Goal: Task Accomplishment & Management: Manage account settings

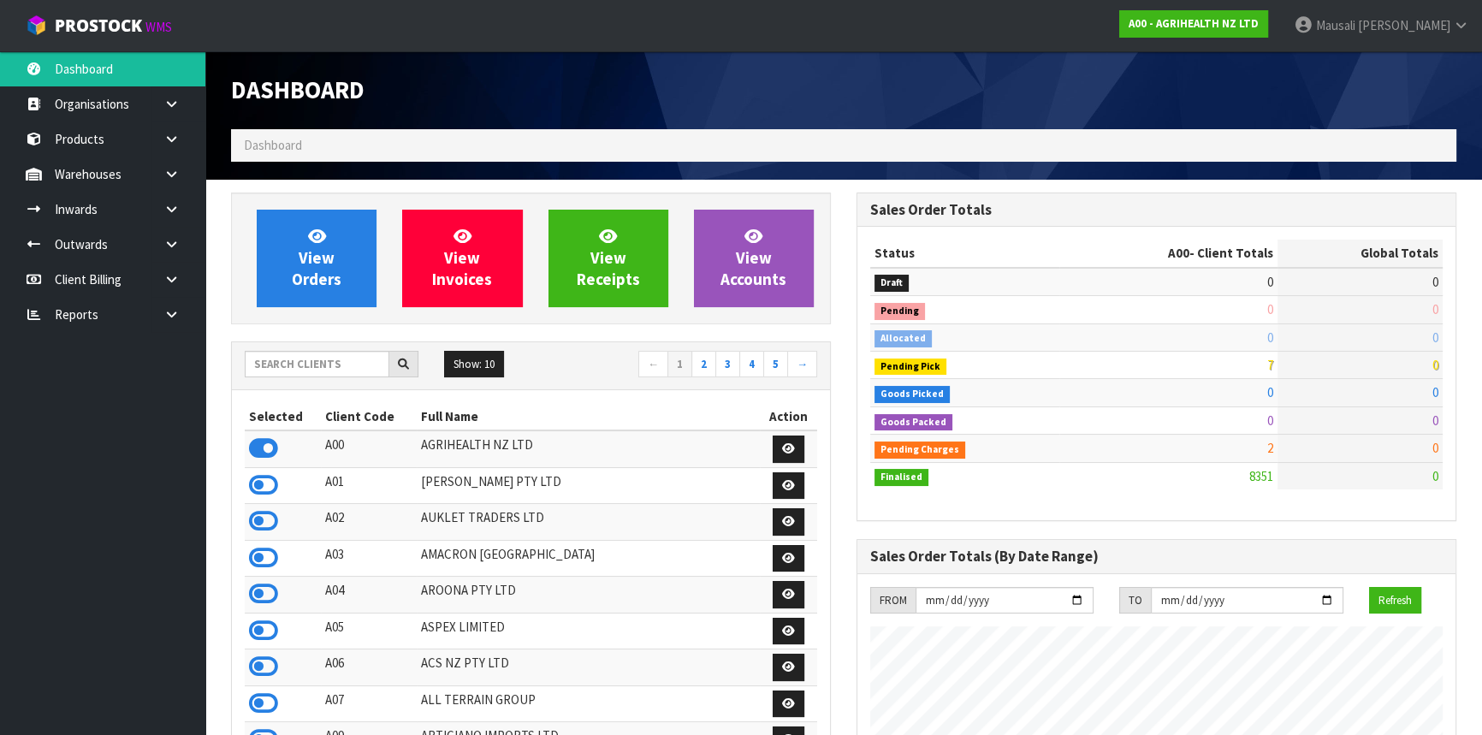
scroll to position [1294, 625]
click at [293, 357] on input "text" at bounding box center [317, 364] width 145 height 27
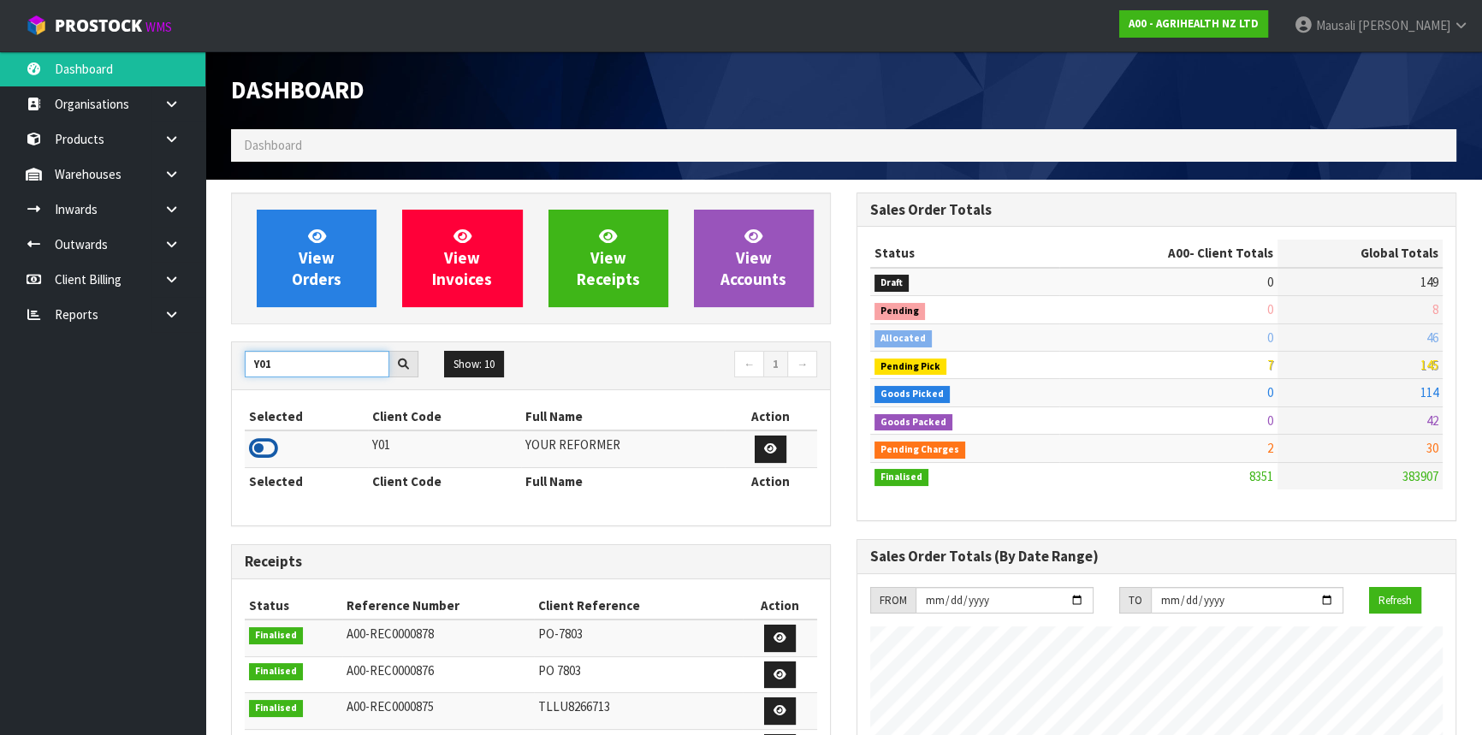
type input "Y01"
click at [259, 445] on icon at bounding box center [263, 448] width 29 height 26
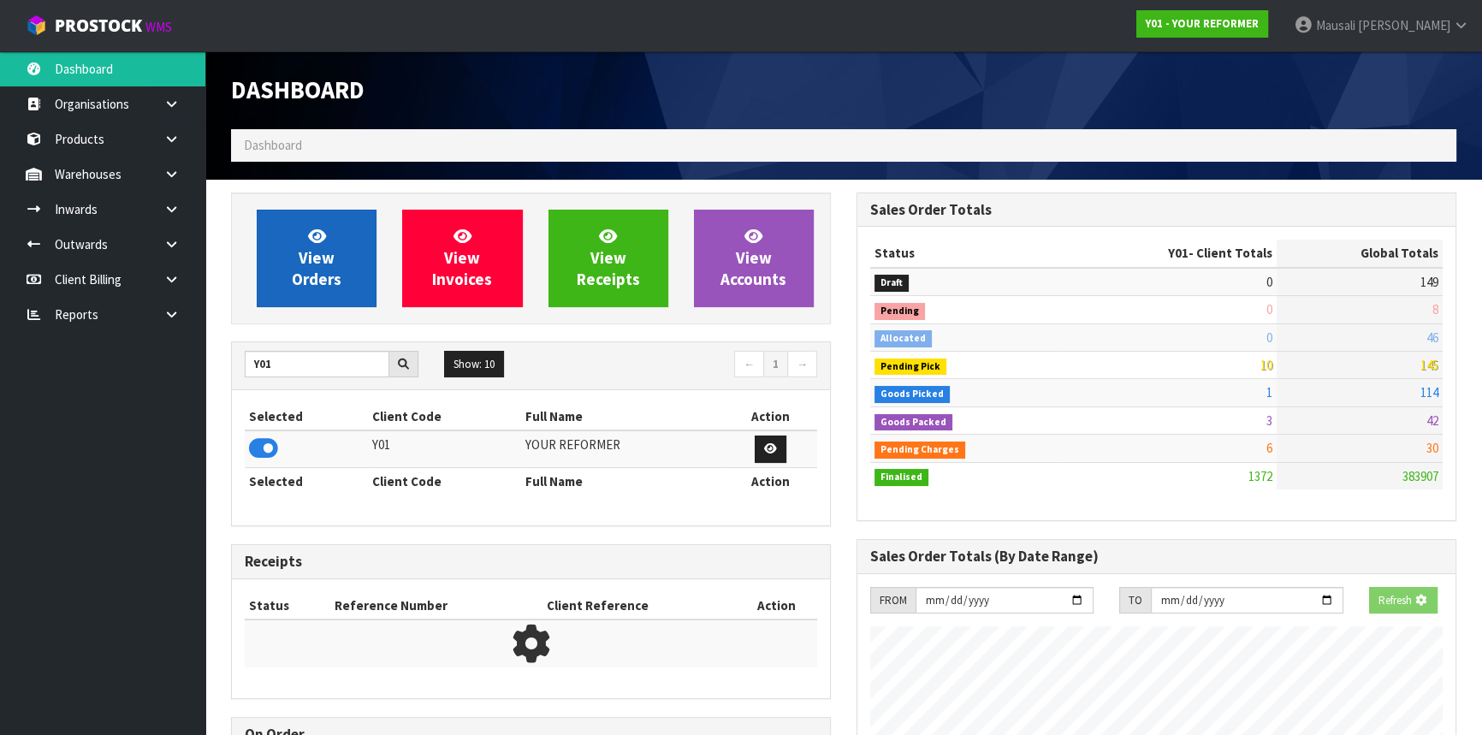
scroll to position [1182, 625]
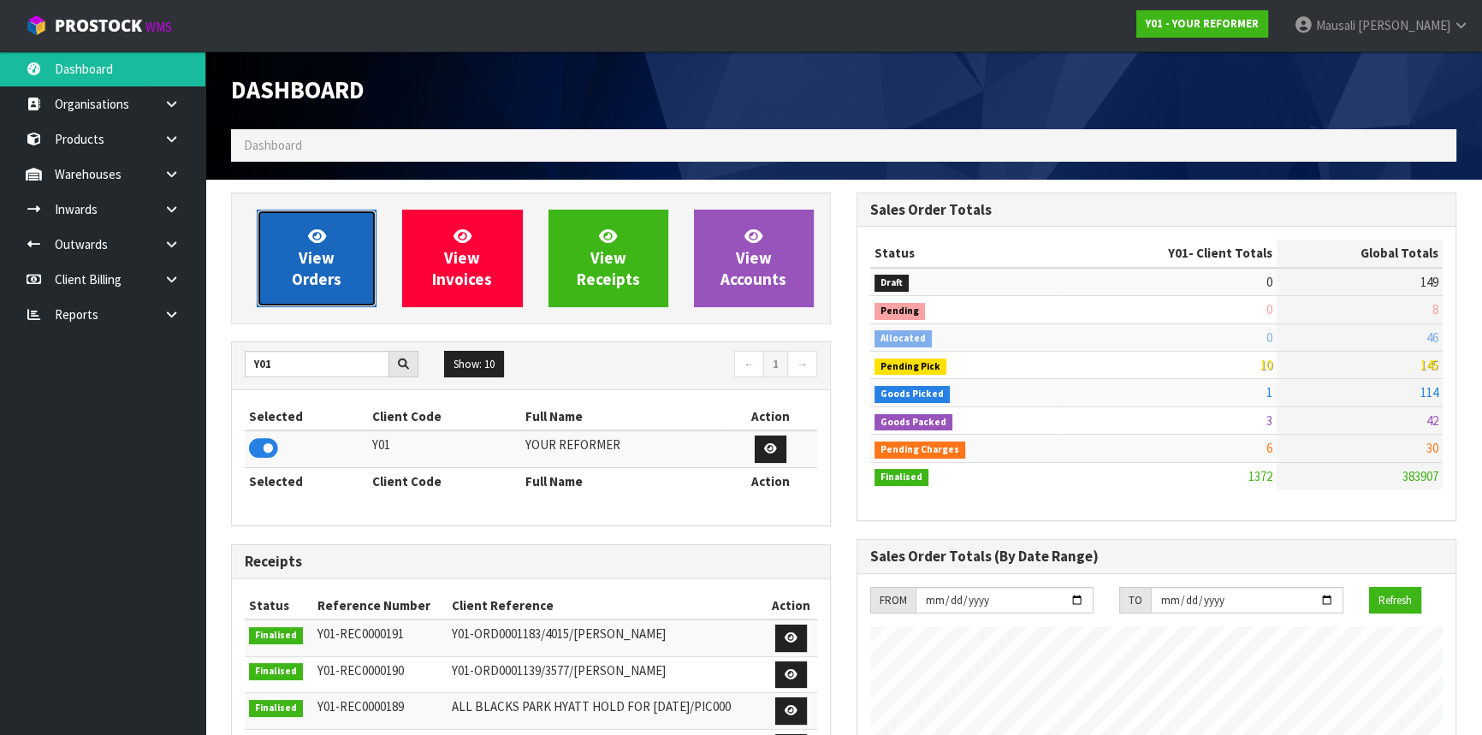
click at [301, 243] on link "View Orders" at bounding box center [317, 259] width 120 height 98
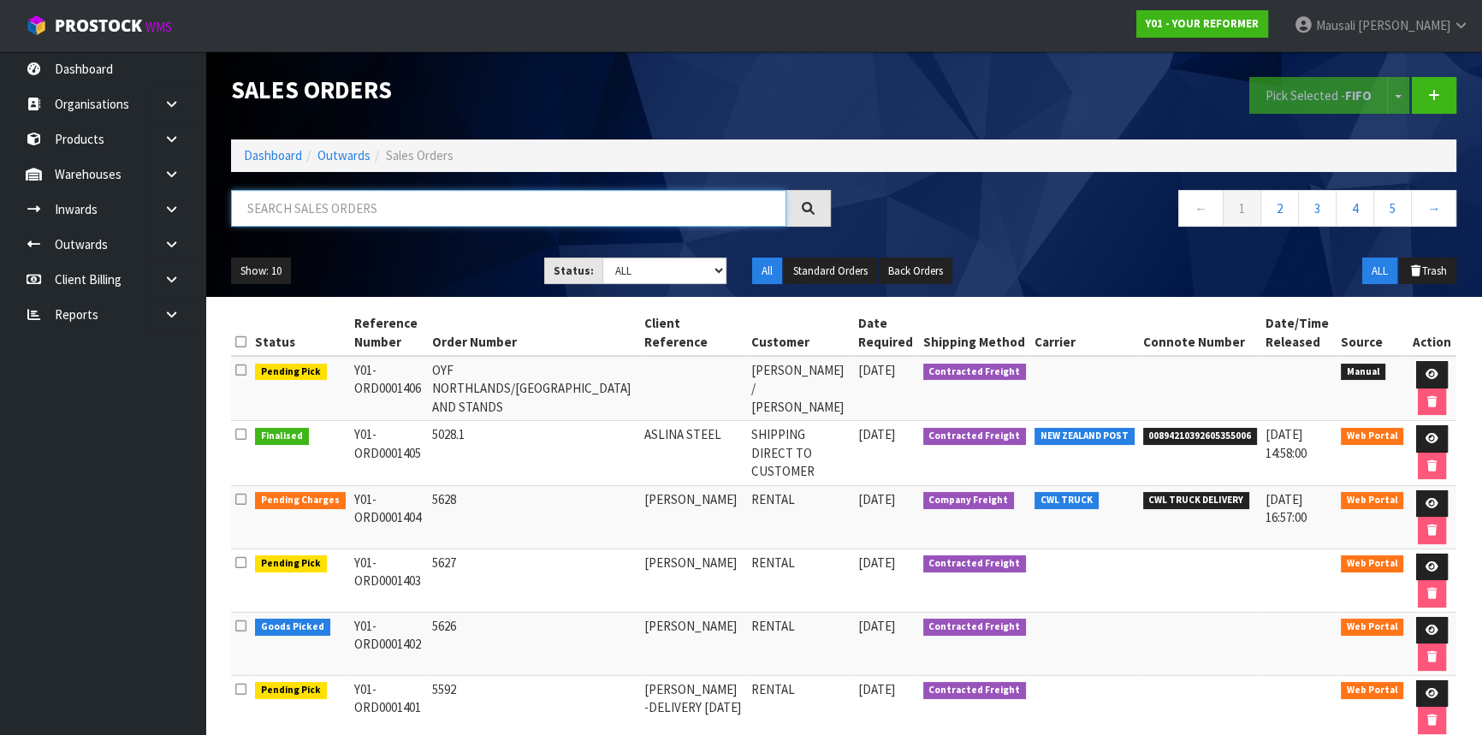
click at [276, 213] on input "text" at bounding box center [508, 208] width 555 height 37
type input "JOB-0415555"
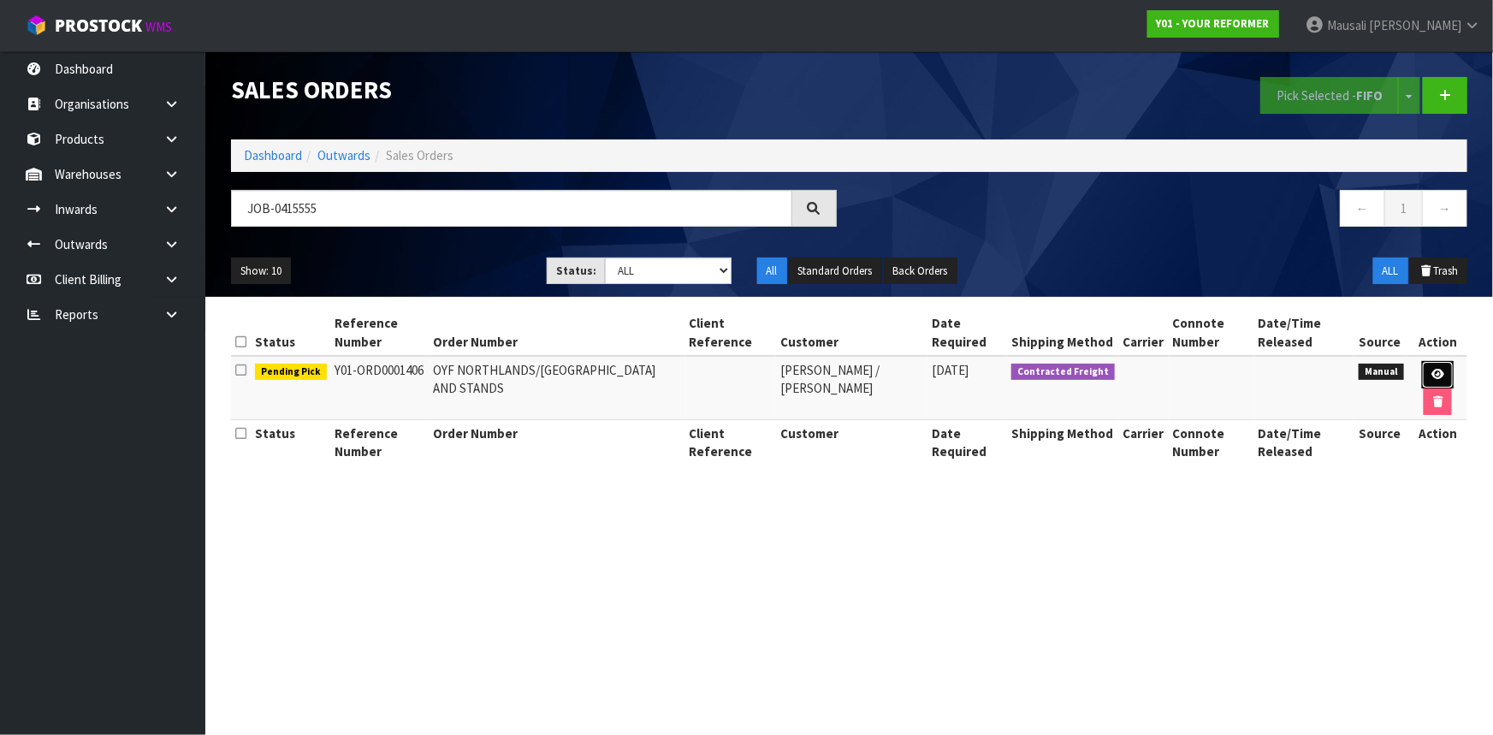
click at [1437, 374] on icon at bounding box center [1437, 374] width 13 height 11
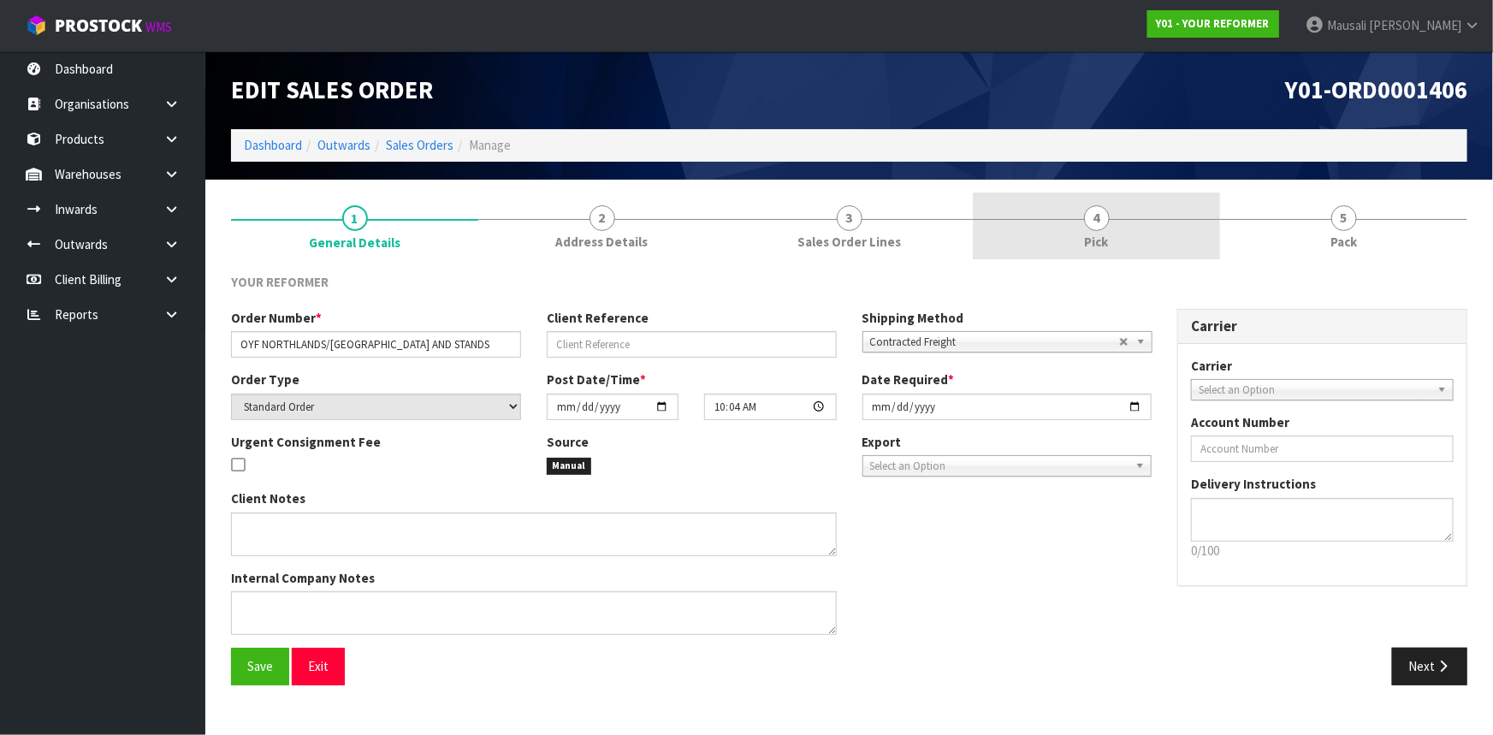
click at [1069, 238] on link "4 Pick" at bounding box center [1096, 226] width 247 height 68
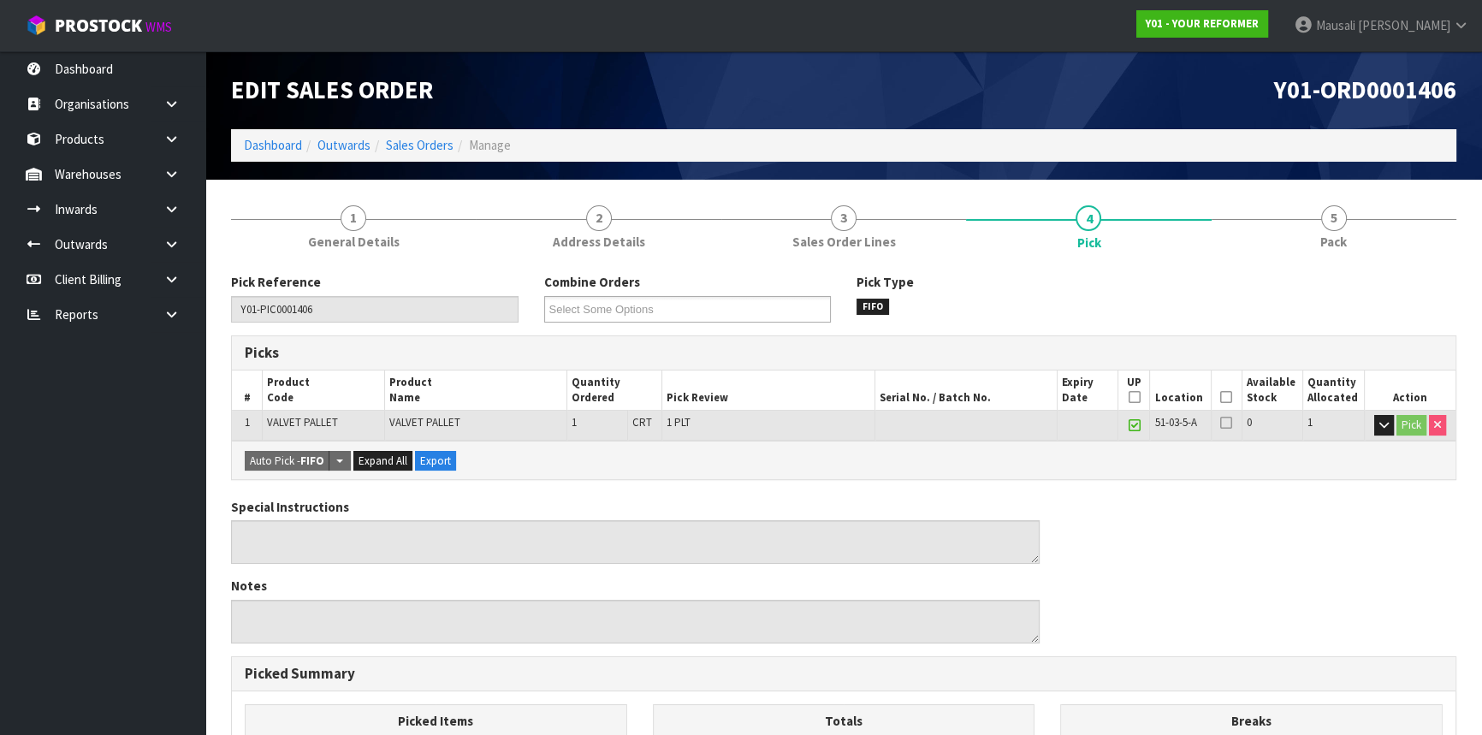
click at [1223, 398] on icon at bounding box center [1226, 397] width 12 height 1
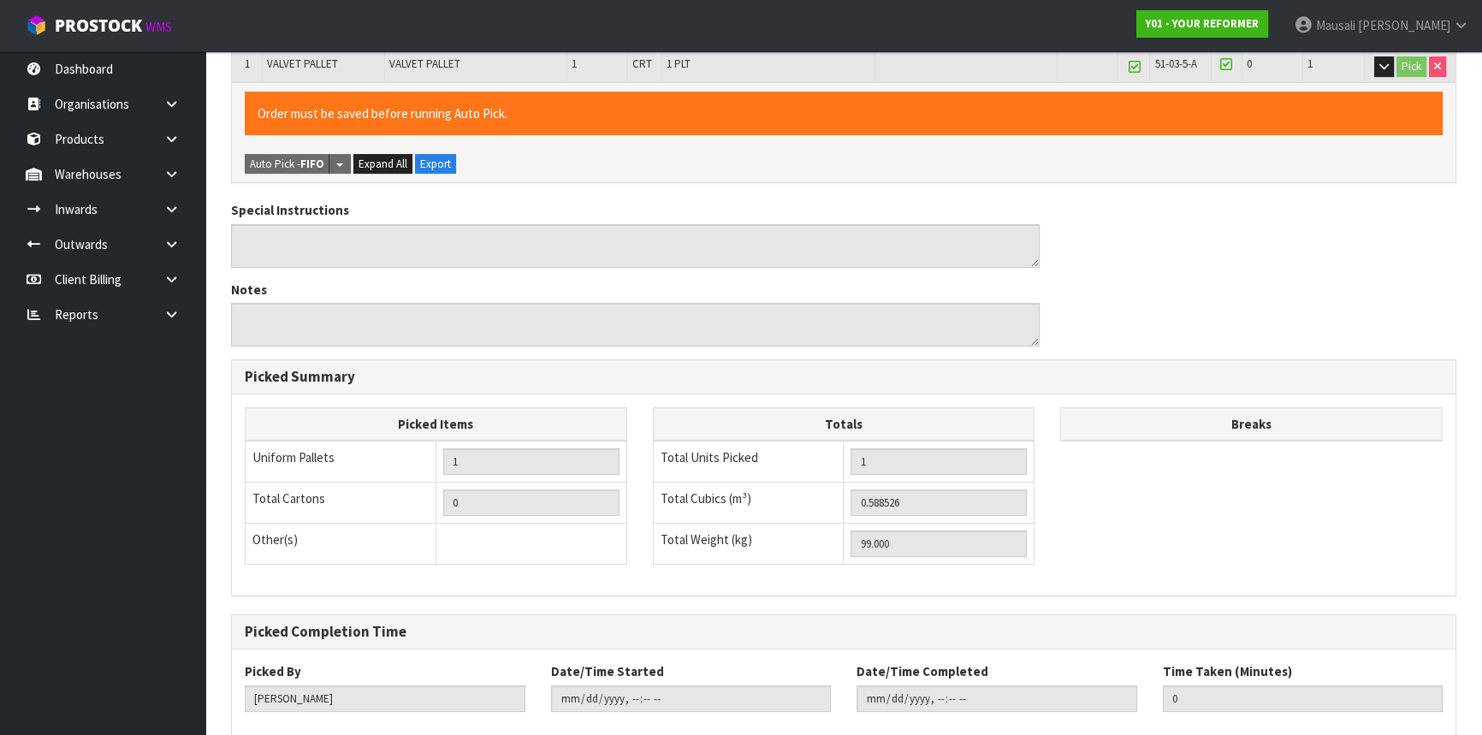
scroll to position [452, 0]
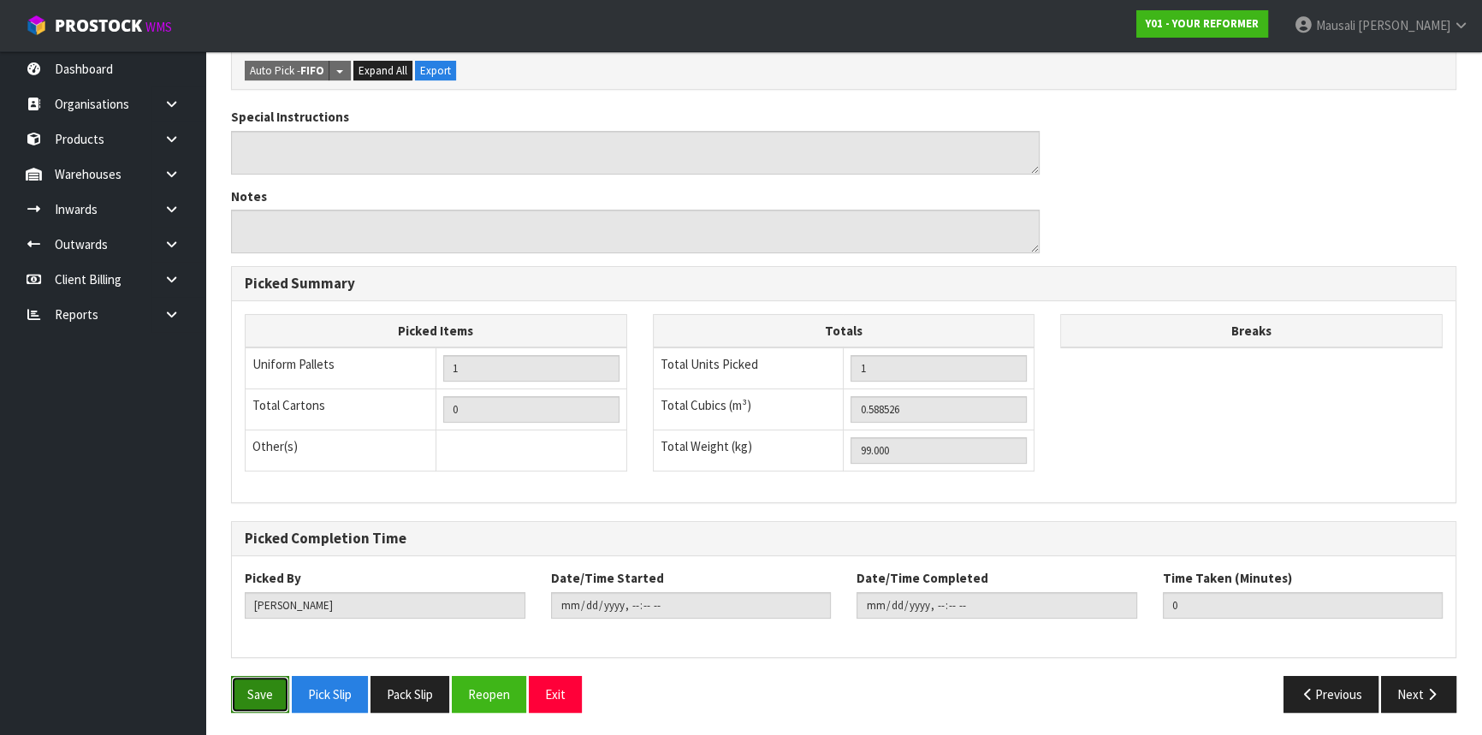
click at [273, 684] on button "Save" at bounding box center [260, 694] width 58 height 37
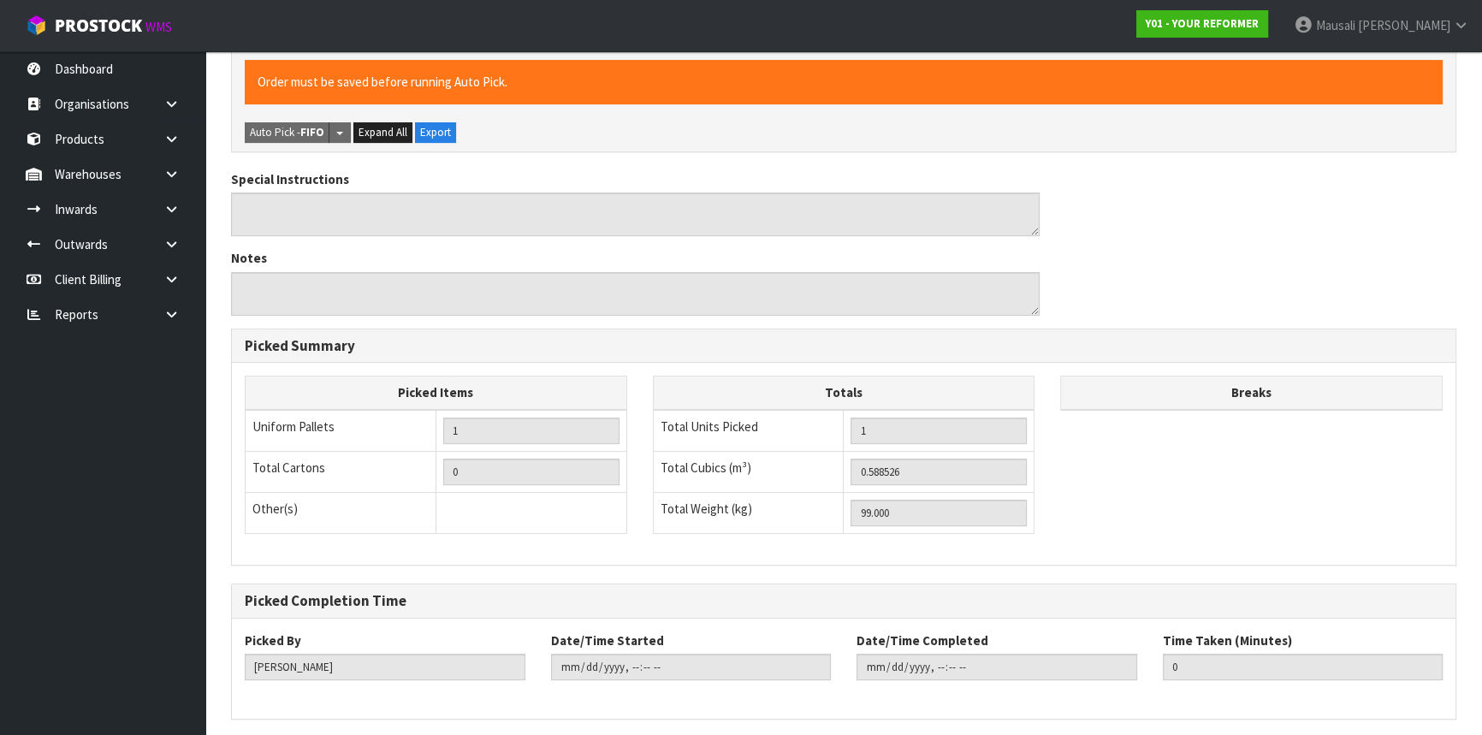
scroll to position [0, 0]
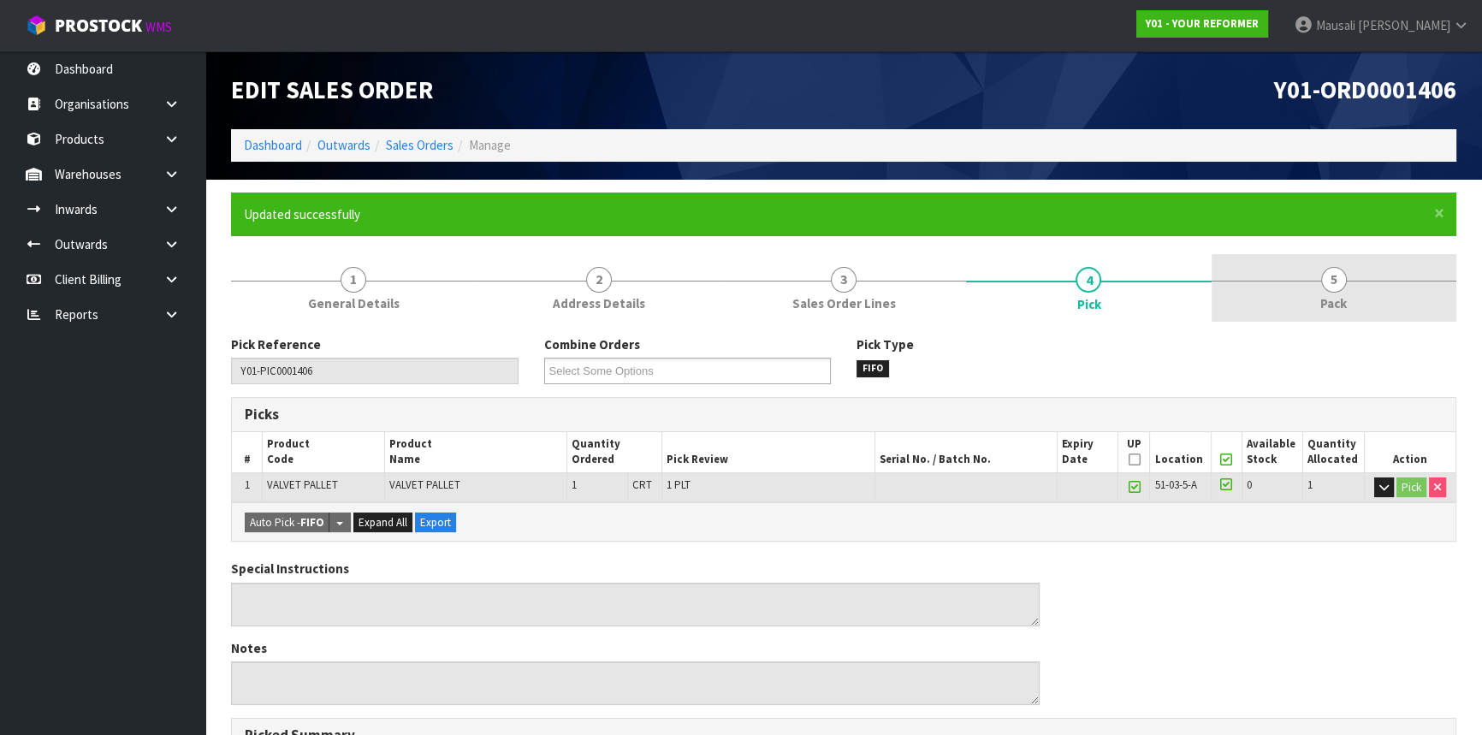
click at [1309, 293] on link "5 Pack" at bounding box center [1333, 288] width 245 height 68
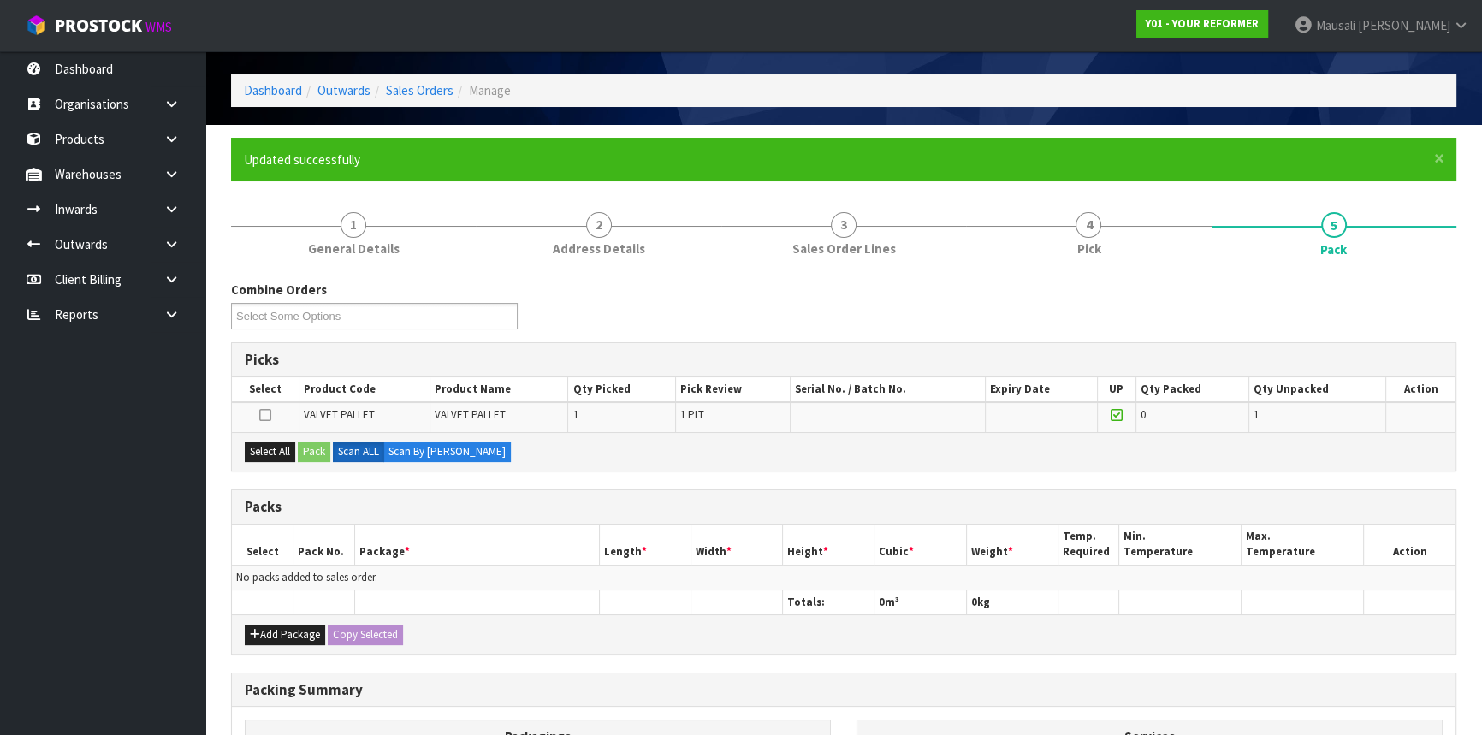
scroll to position [53, 0]
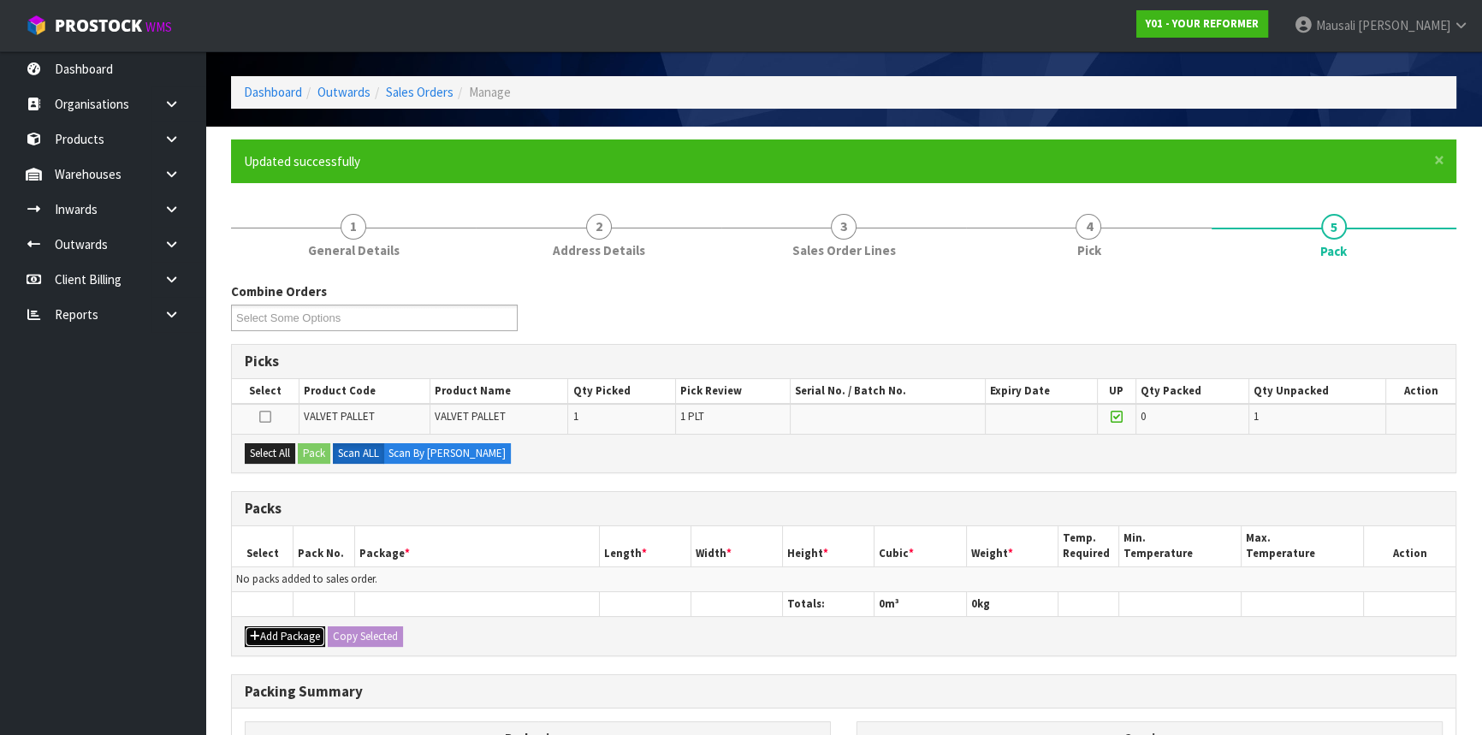
click at [292, 636] on button "Add Package" at bounding box center [285, 636] width 80 height 21
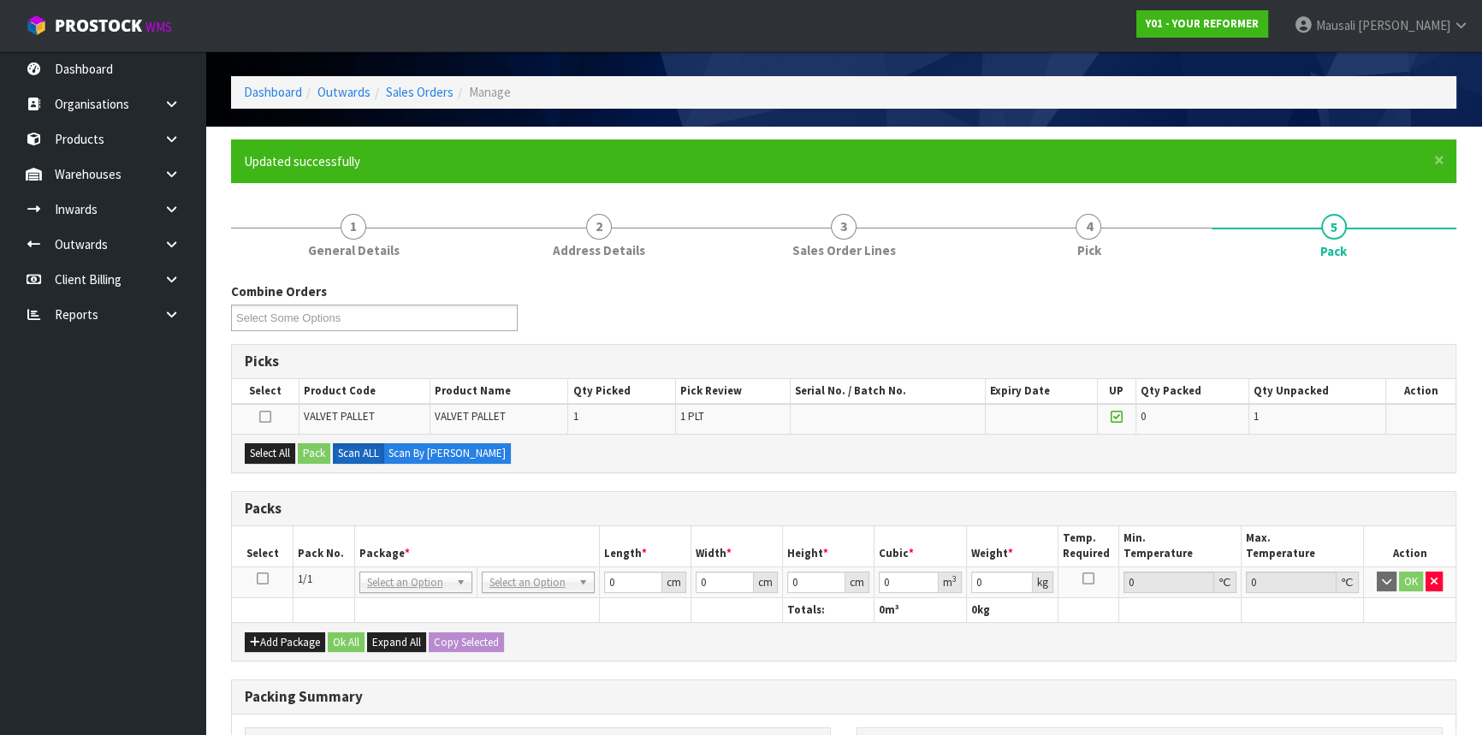
click at [266, 578] on icon at bounding box center [263, 578] width 12 height 1
click at [1434, 576] on icon "button" at bounding box center [1433, 581] width 7 height 11
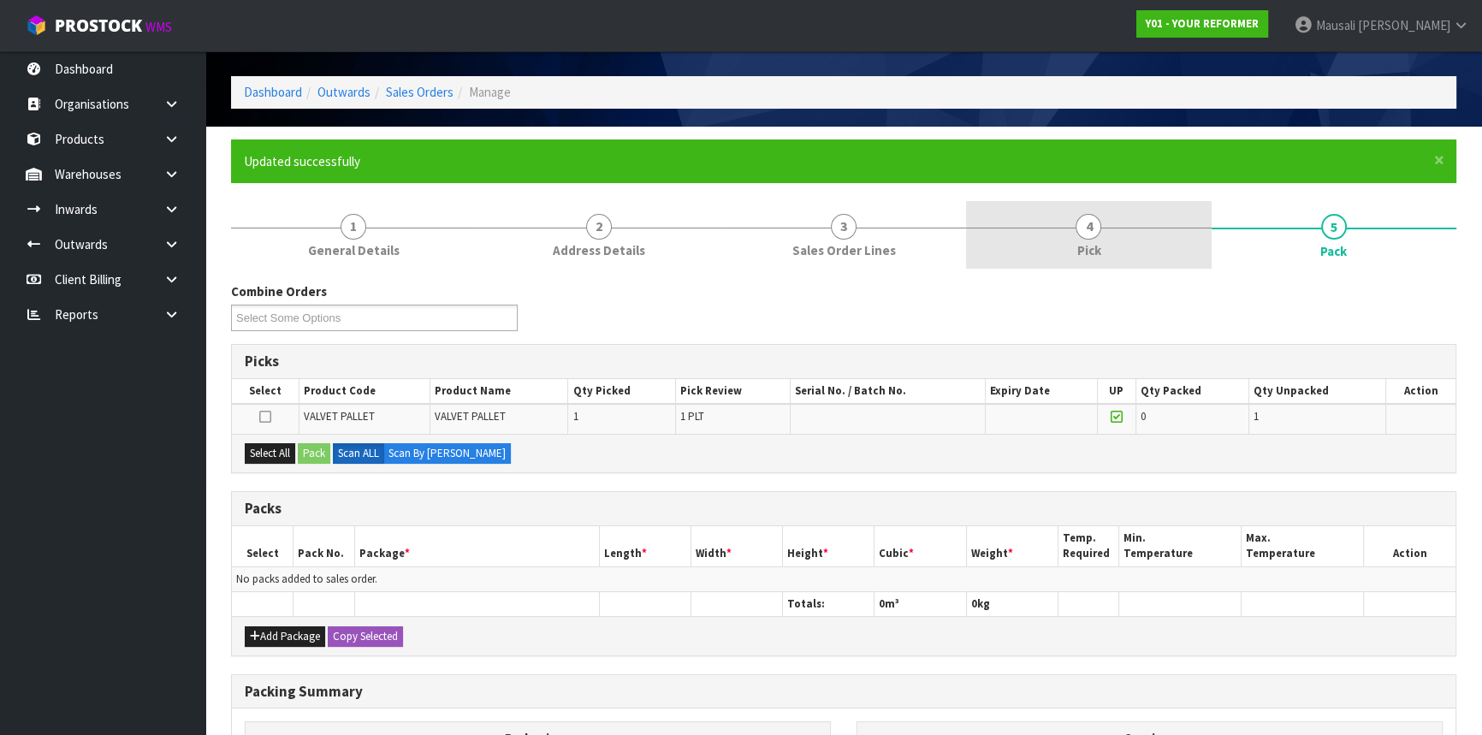
click at [1123, 240] on link "4 Pick" at bounding box center [1088, 235] width 245 height 68
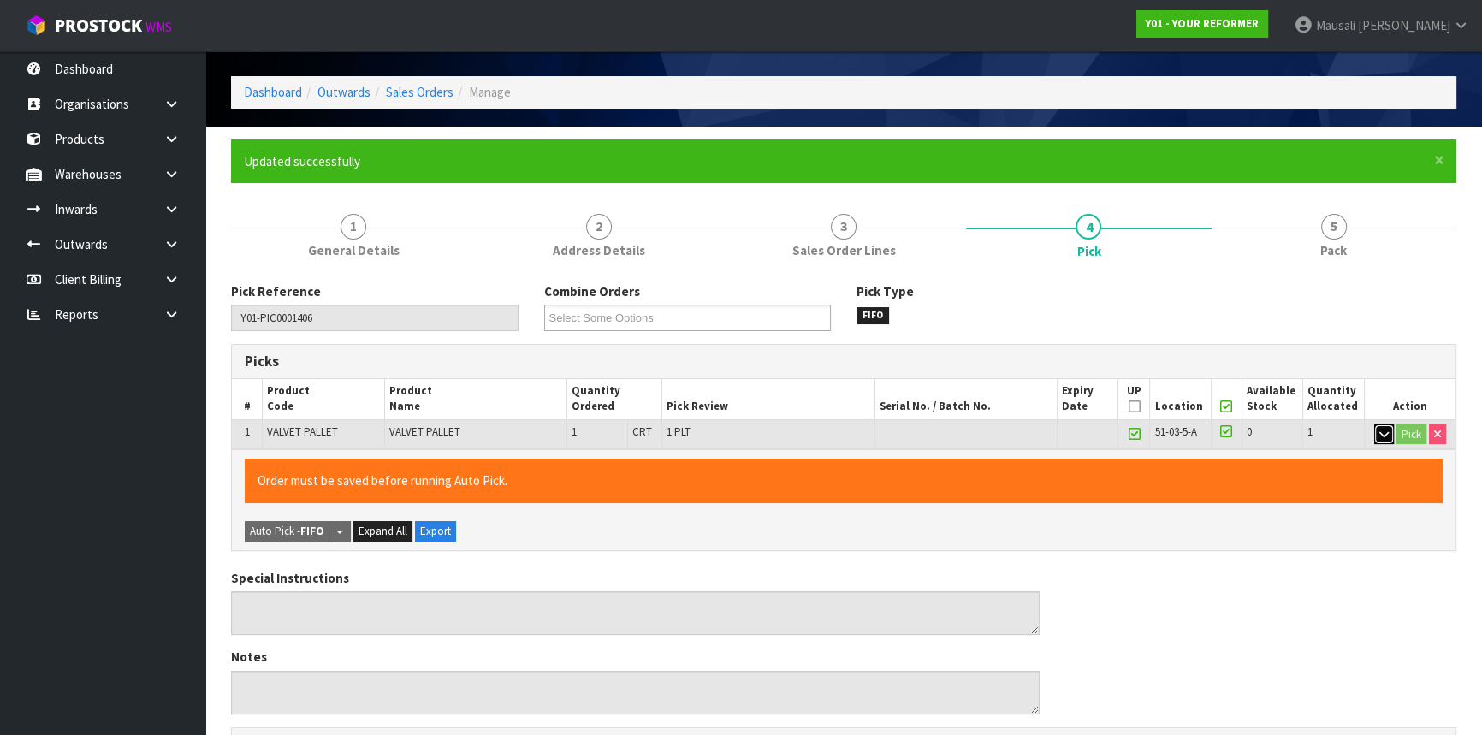
click at [1383, 434] on icon "button" at bounding box center [1383, 434] width 9 height 11
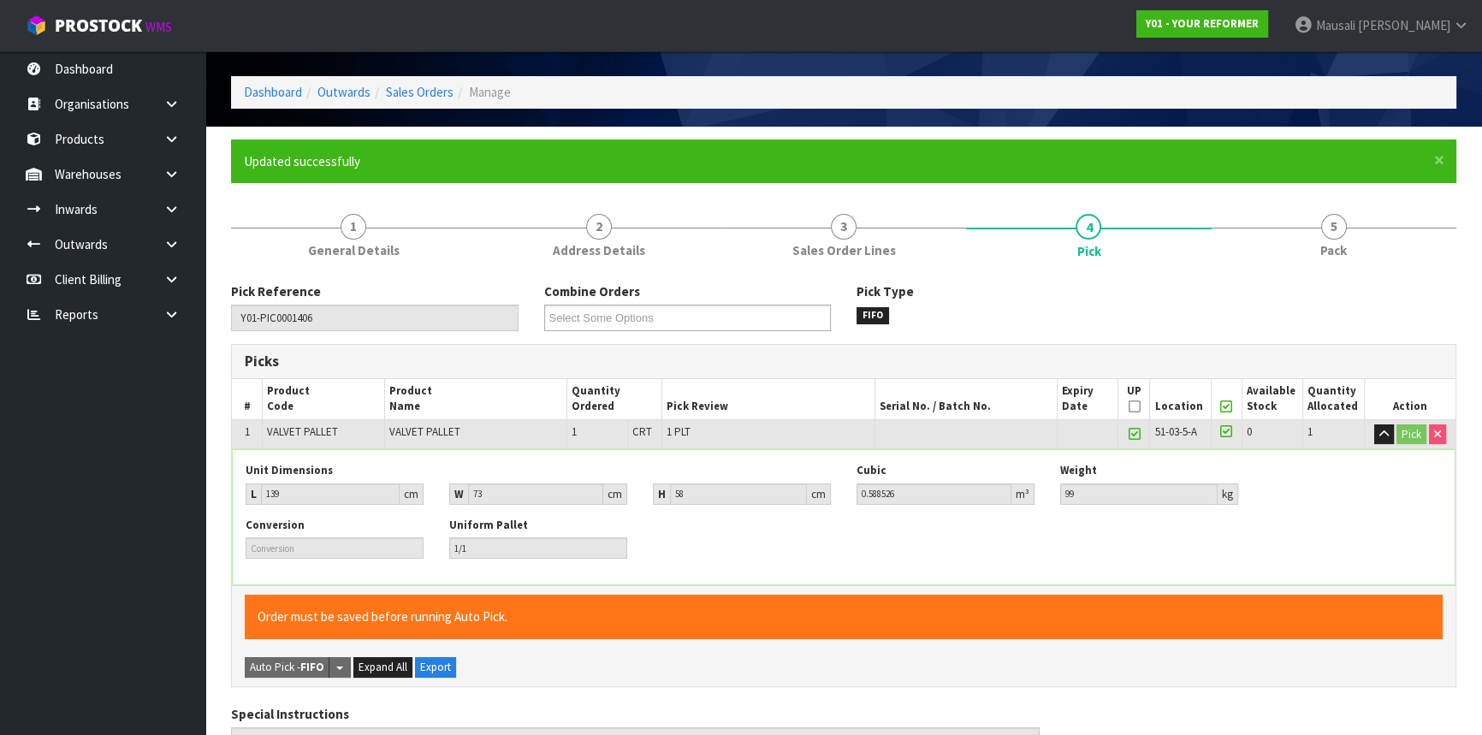
click at [1225, 406] on icon at bounding box center [1226, 406] width 12 height 1
click at [1133, 434] on icon at bounding box center [1134, 434] width 12 height 1
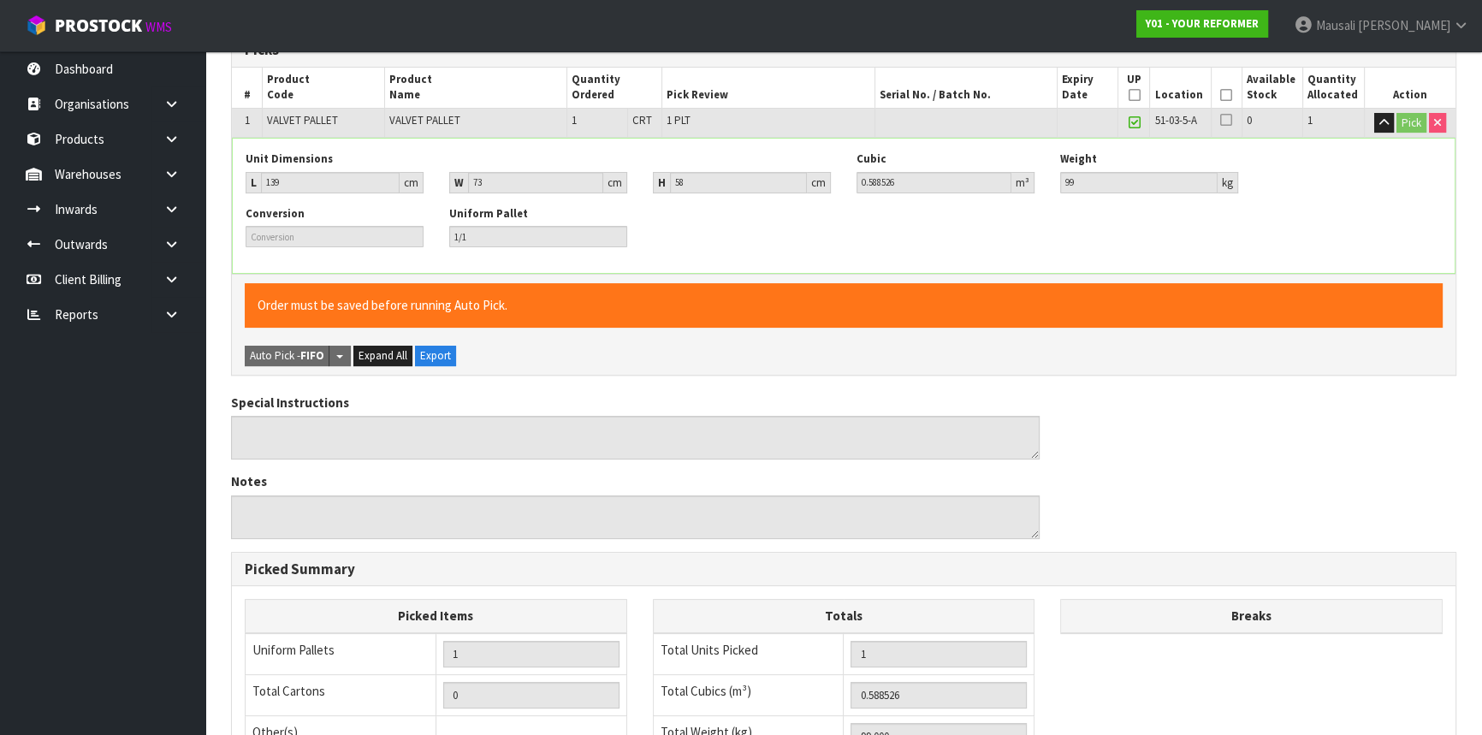
scroll to position [650, 0]
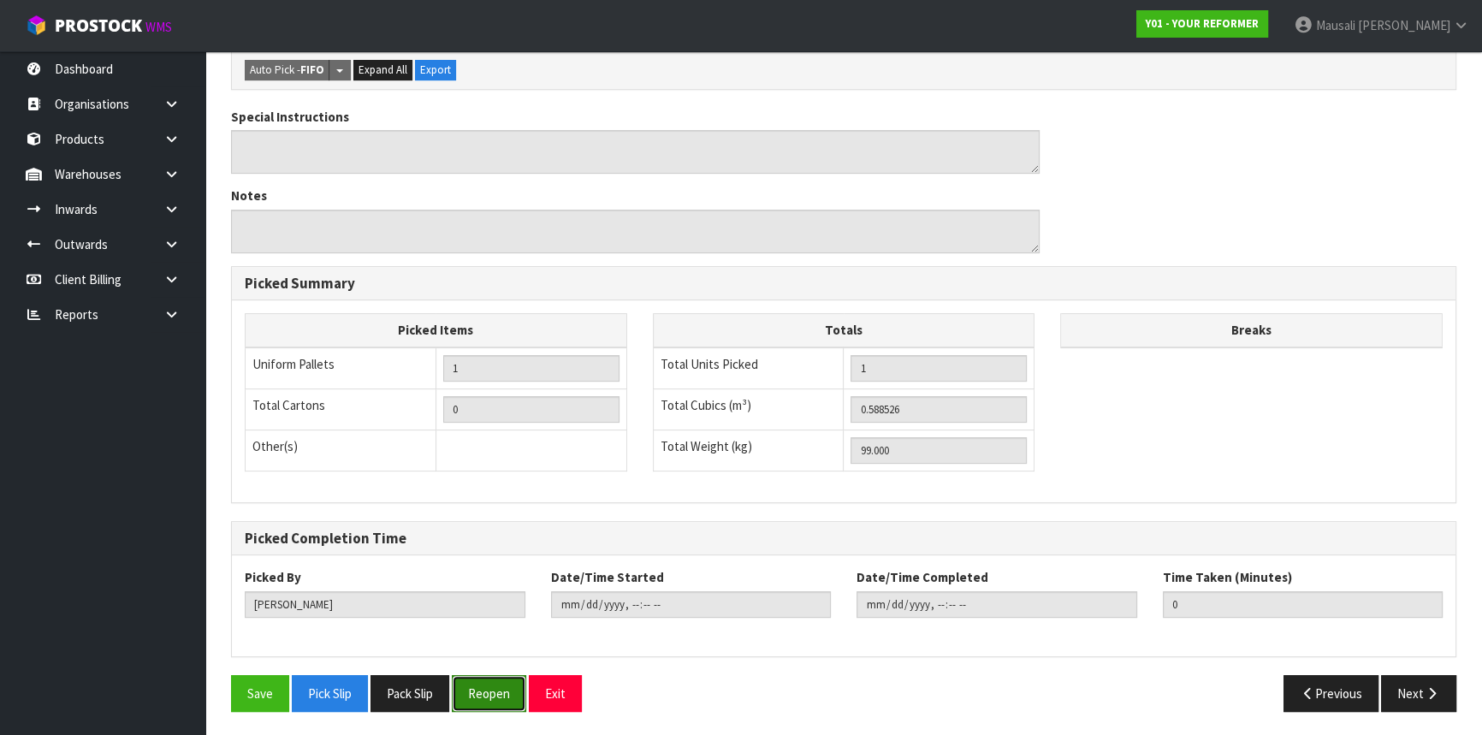
click at [488, 686] on button "Reopen" at bounding box center [489, 693] width 74 height 37
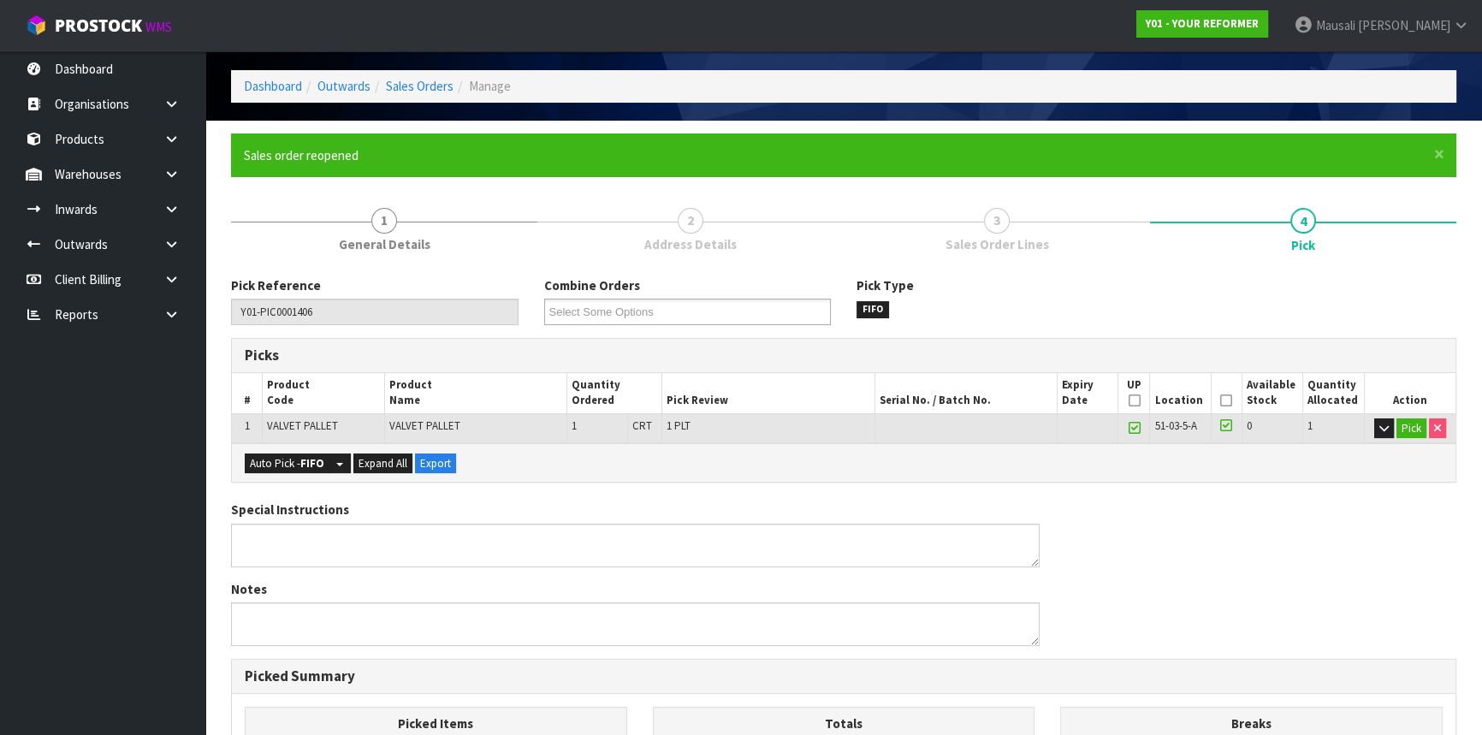
scroll to position [0, 0]
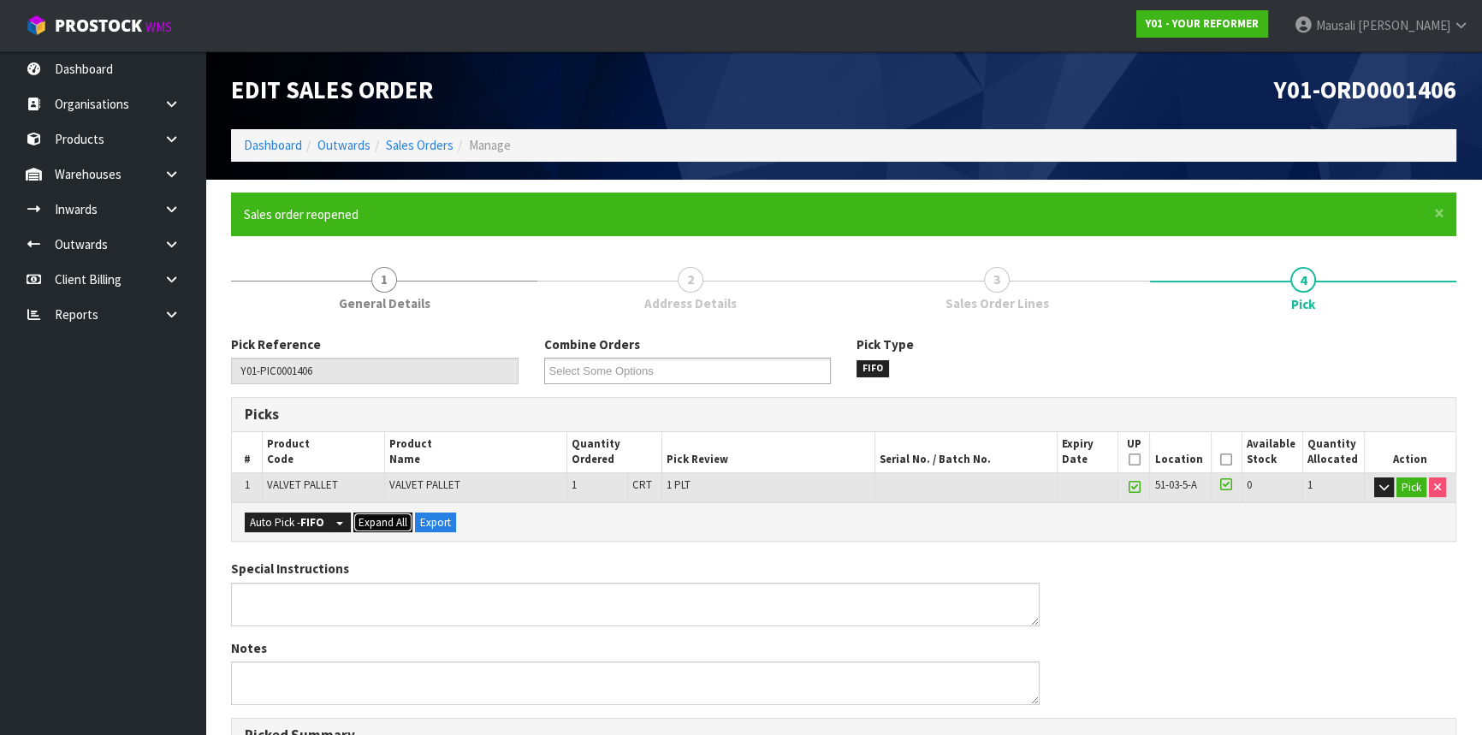
click at [364, 524] on span "Expand All" at bounding box center [382, 522] width 49 height 15
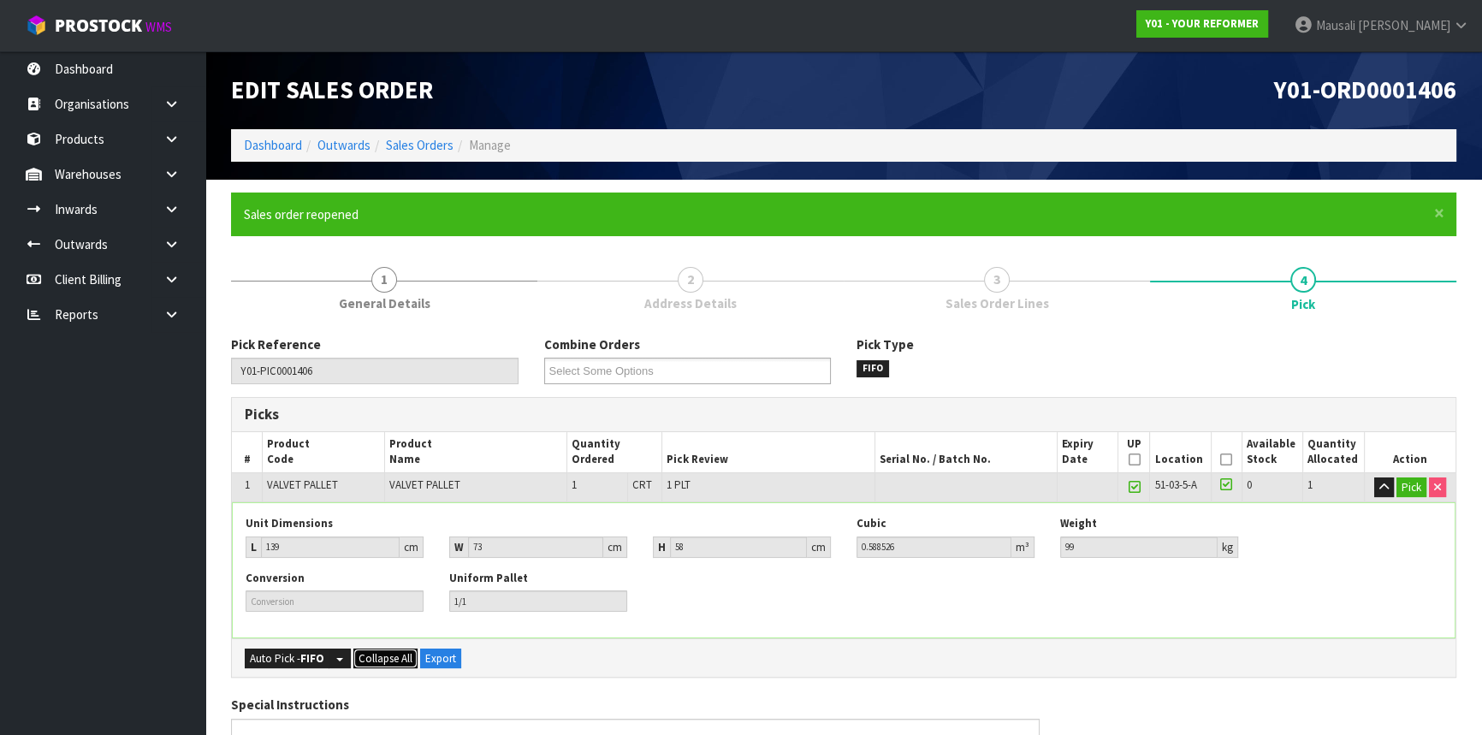
click at [362, 653] on span "Collapse All" at bounding box center [385, 658] width 54 height 15
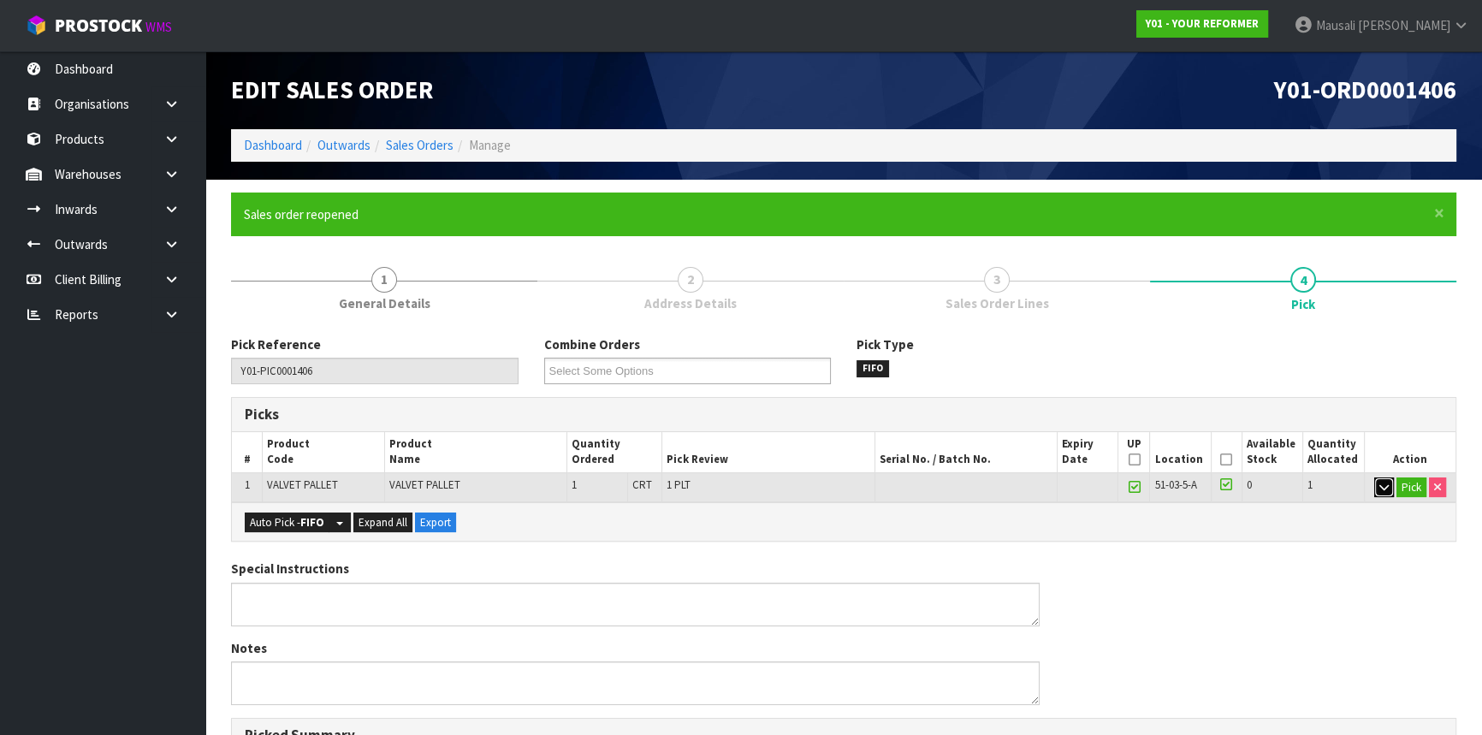
click at [1386, 487] on icon "button" at bounding box center [1383, 487] width 9 height 11
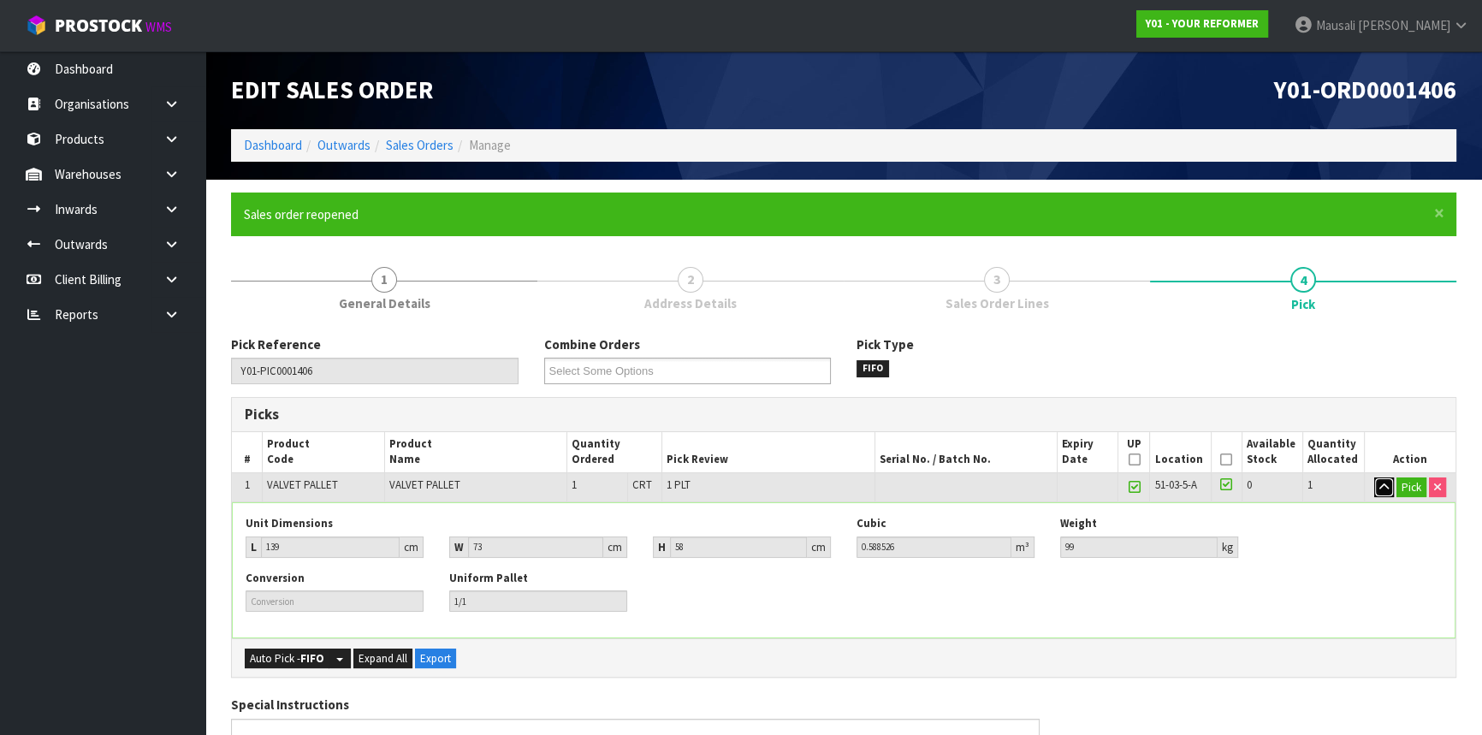
click at [1386, 487] on icon "button" at bounding box center [1383, 487] width 9 height 11
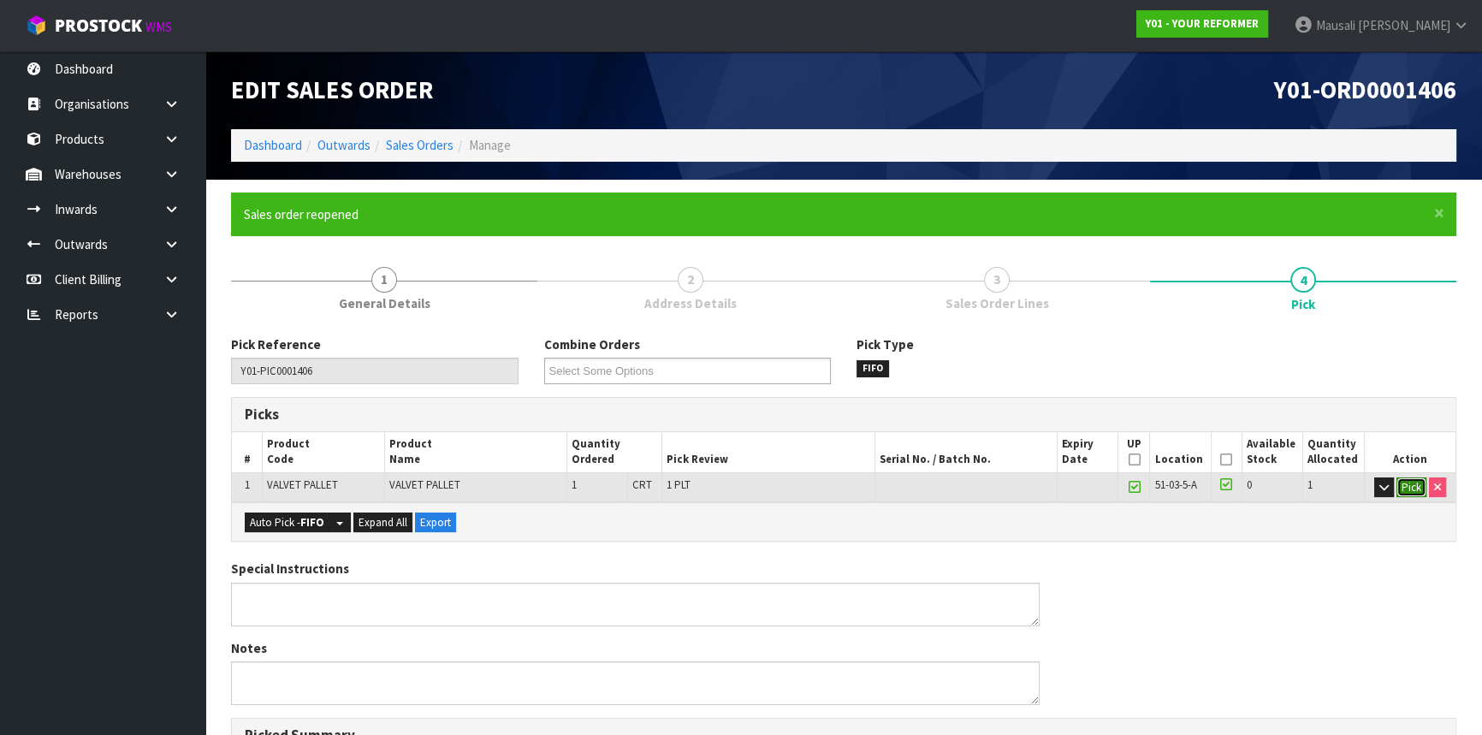
click at [1408, 485] on button "Pick" at bounding box center [1411, 487] width 30 height 21
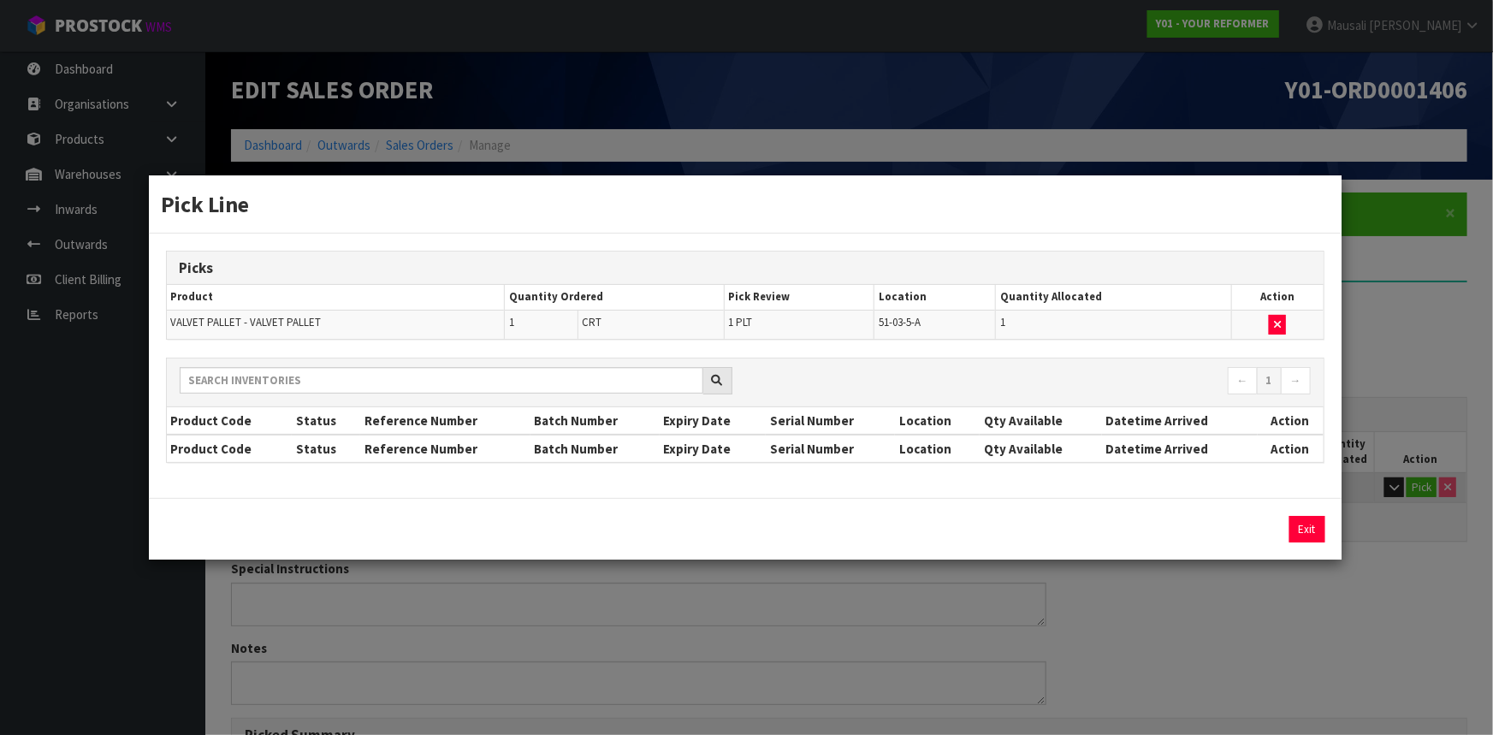
click at [450, 340] on div "Picks Product Quantity Ordered Pick Review Location Quantity Allocated Action V…" at bounding box center [745, 366] width 1193 height 265
click at [437, 330] on td "VALVET PALLET - VALVET PALLET" at bounding box center [336, 324] width 338 height 29
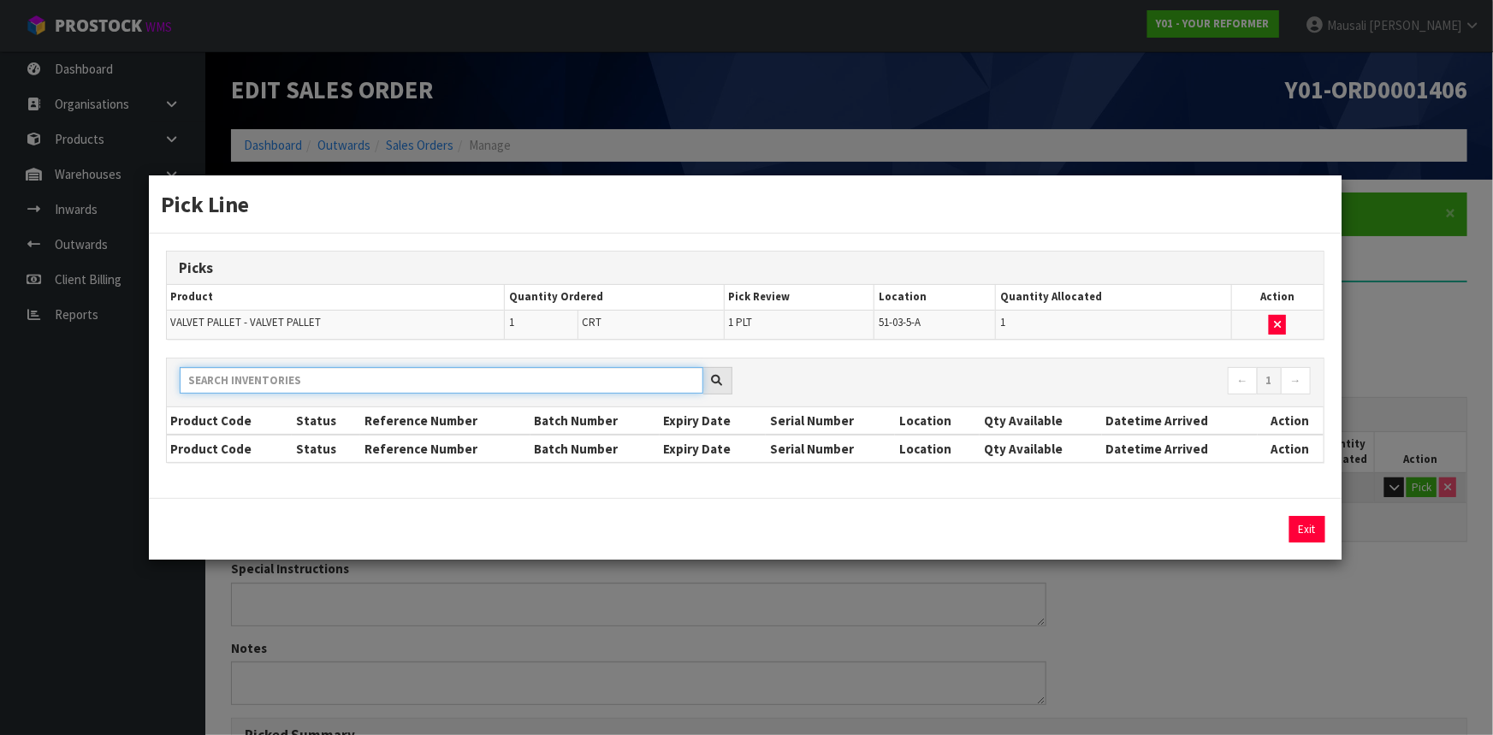
click at [410, 376] on input "text" at bounding box center [442, 380] width 524 height 27
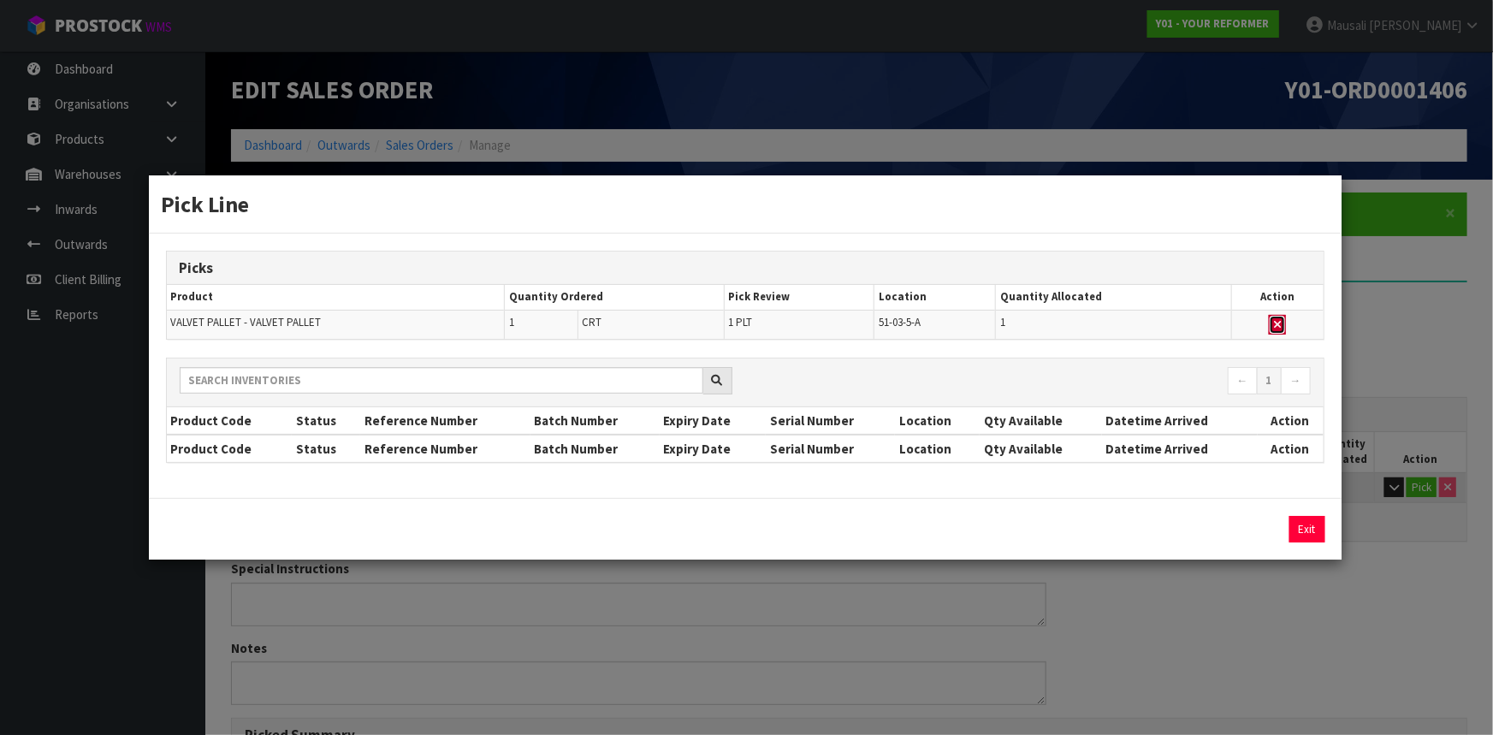
click at [1277, 325] on icon "button" at bounding box center [1277, 324] width 7 height 11
type input "0"
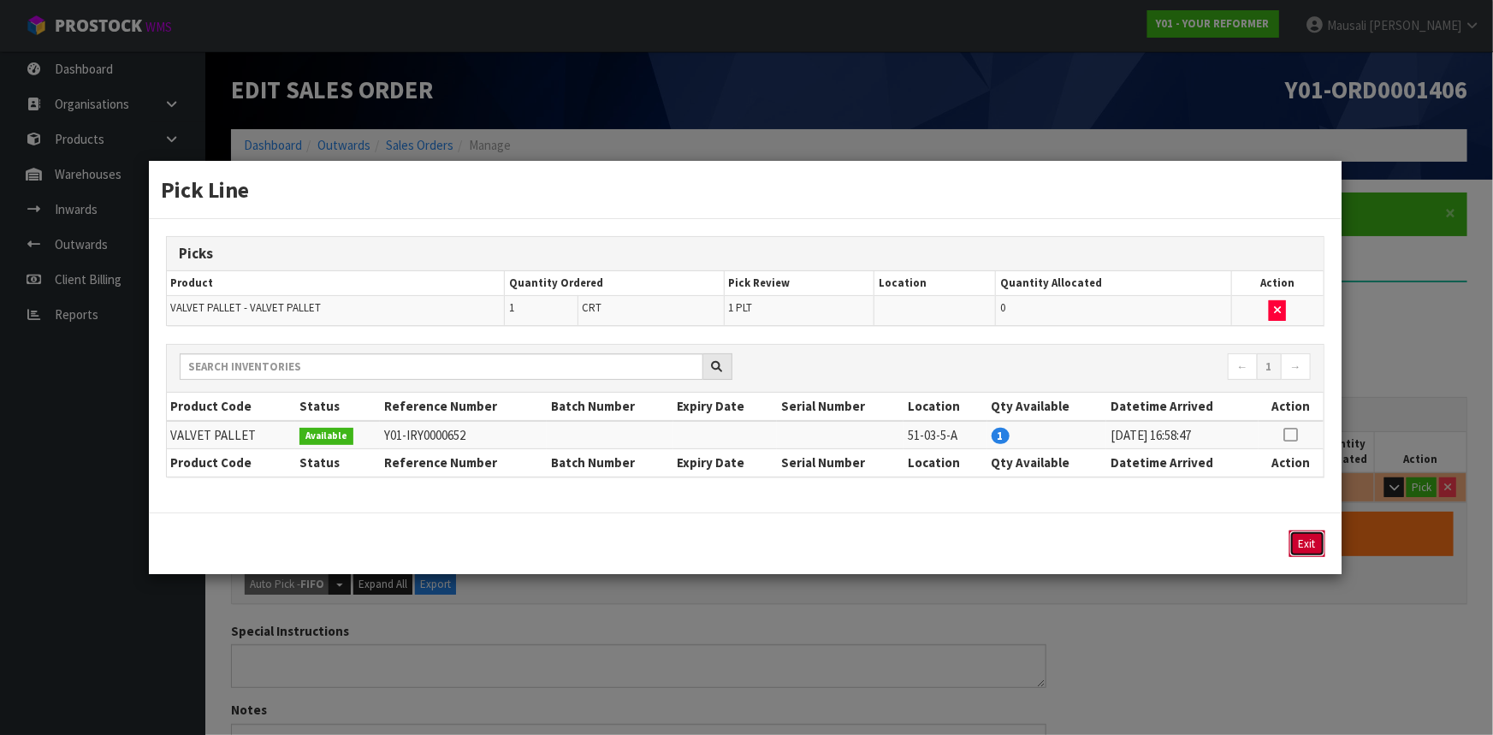
click at [1293, 539] on button "Exit" at bounding box center [1307, 543] width 36 height 27
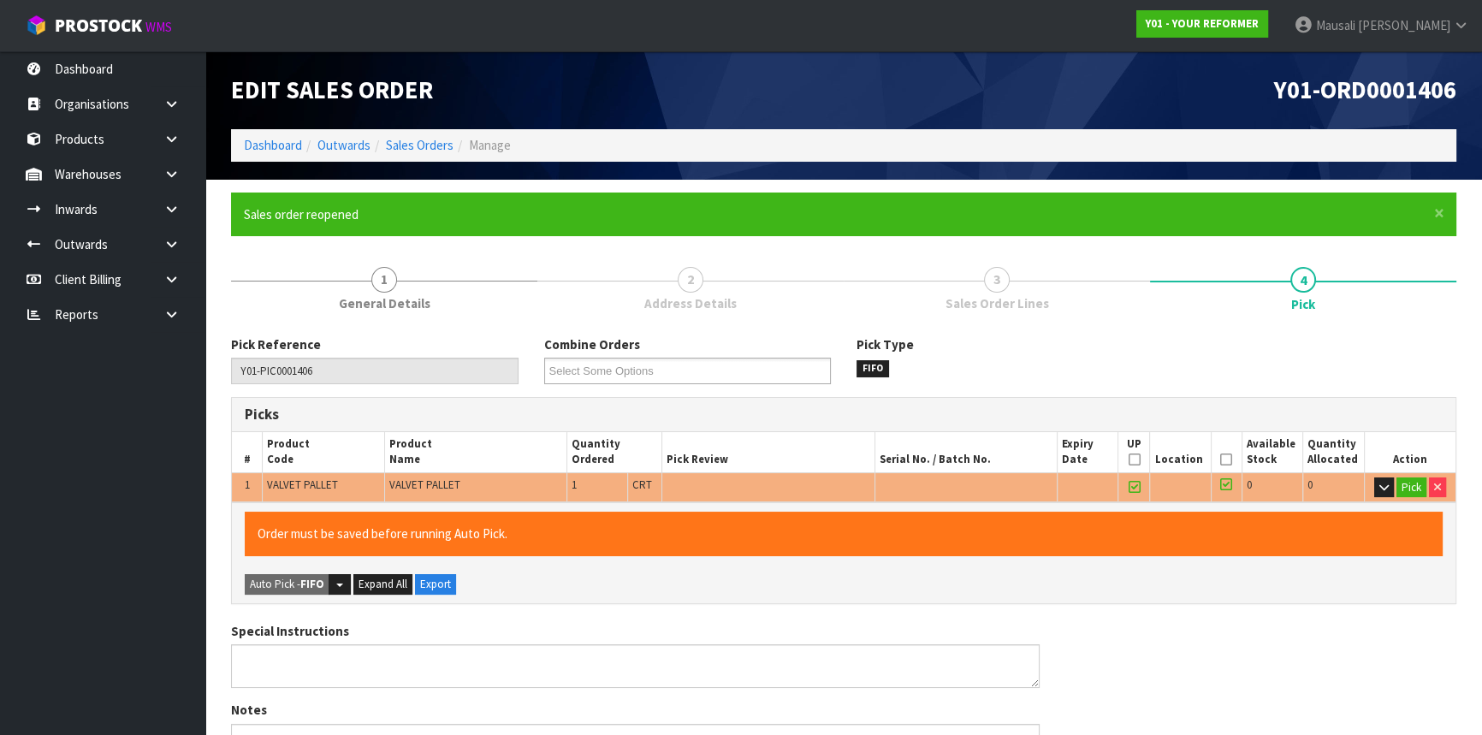
click at [1132, 582] on div "Order must be saved before running Auto Pick. Auto Pick - FIFO Split button! FI…" at bounding box center [843, 552] width 1223 height 101
click at [1214, 352] on div "Pick Reference Y01-PIC0001406 Combine Orders Y01-ORD0001373 Y01-ORD0001386 Y01-…" at bounding box center [843, 366] width 1251 height 62
drag, startPoint x: 1299, startPoint y: 293, endPoint x: 1274, endPoint y: 358, distance: 68.8
click at [1297, 299] on link "4 Pick" at bounding box center [1303, 288] width 306 height 68
click at [1229, 459] on icon at bounding box center [1226, 459] width 12 height 1
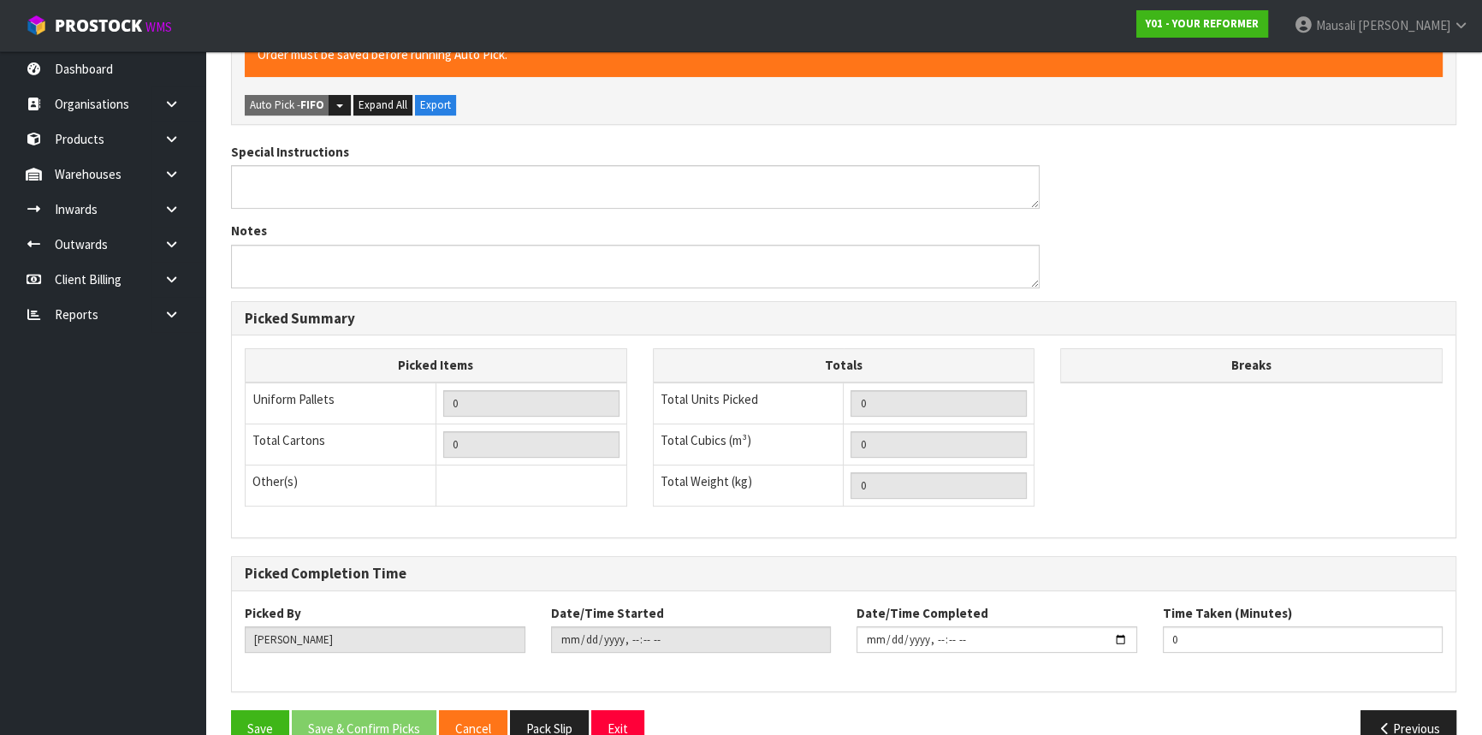
scroll to position [513, 0]
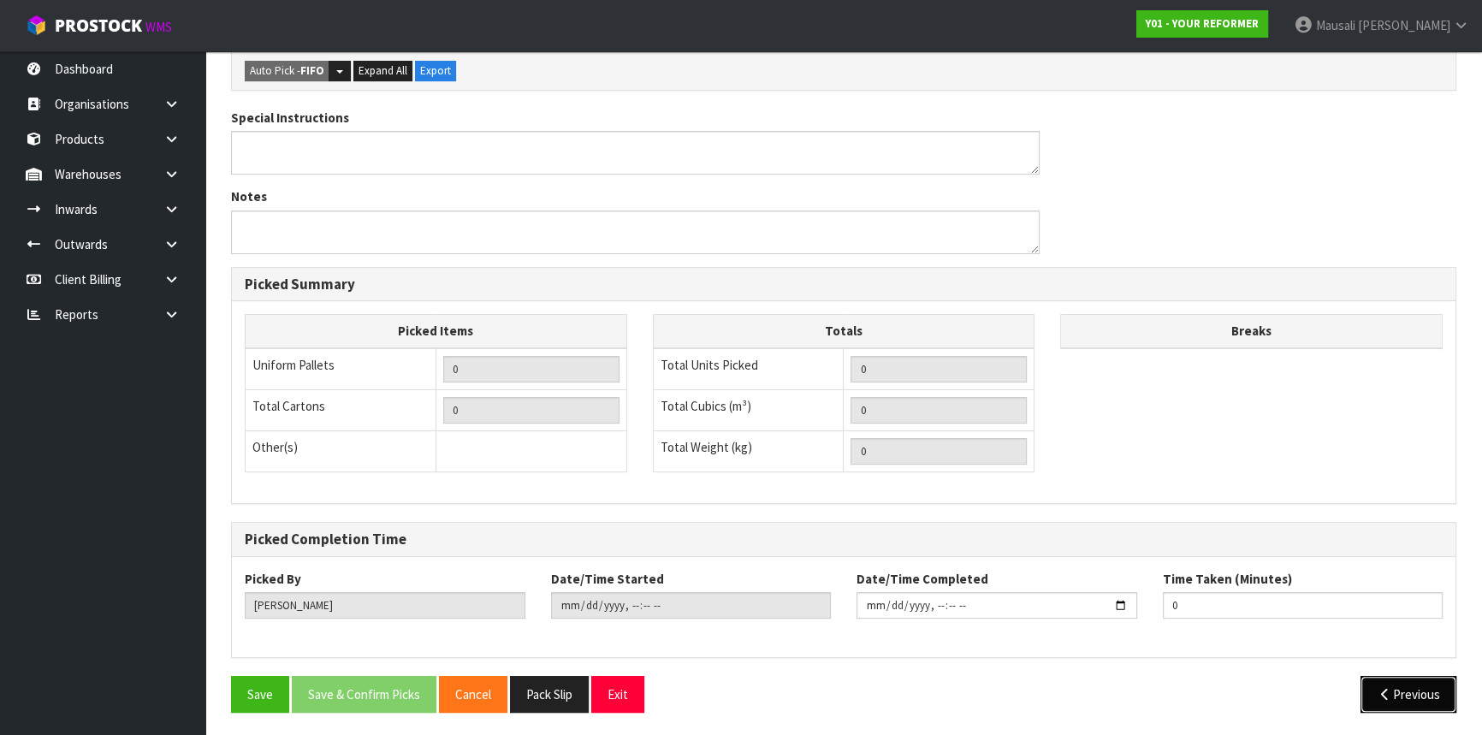
click at [1380, 688] on icon "button" at bounding box center [1385, 694] width 16 height 13
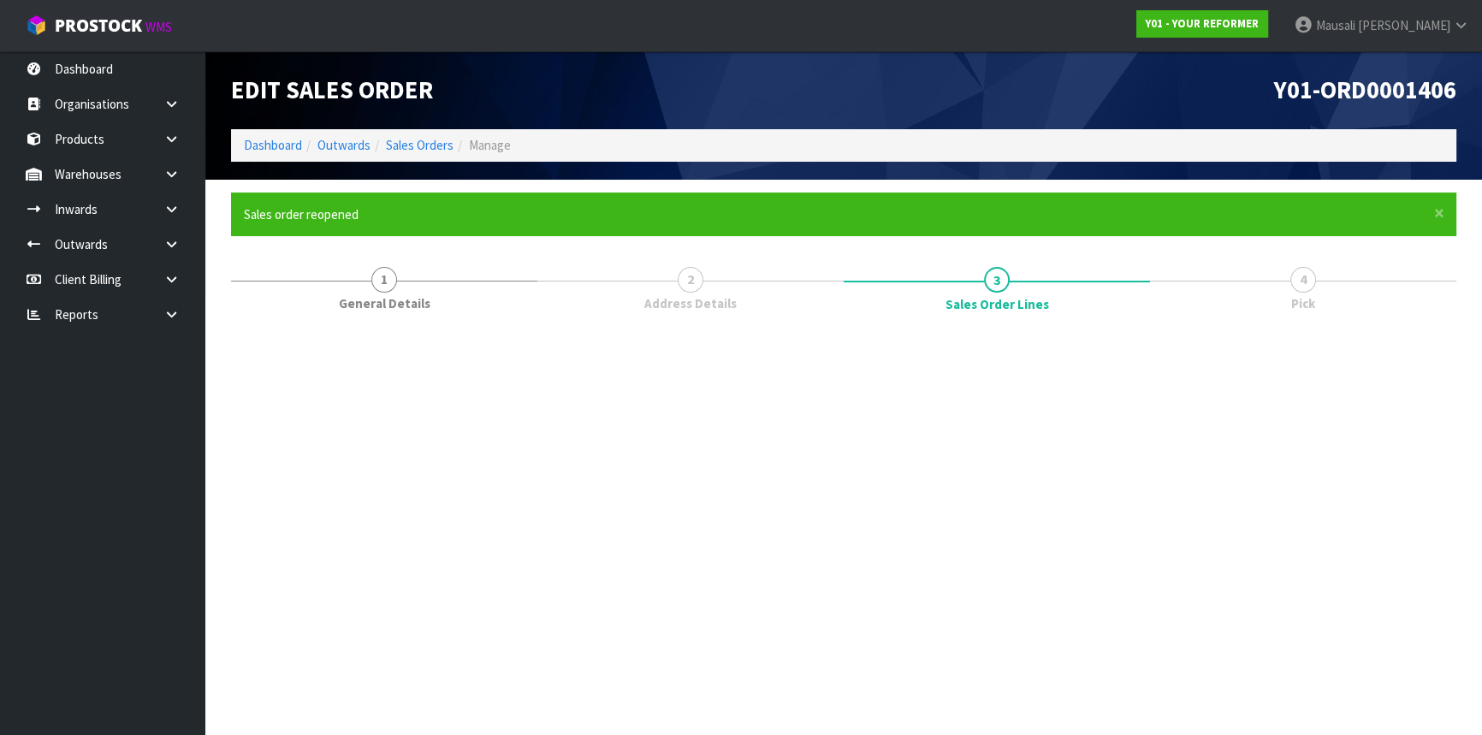
scroll to position [0, 0]
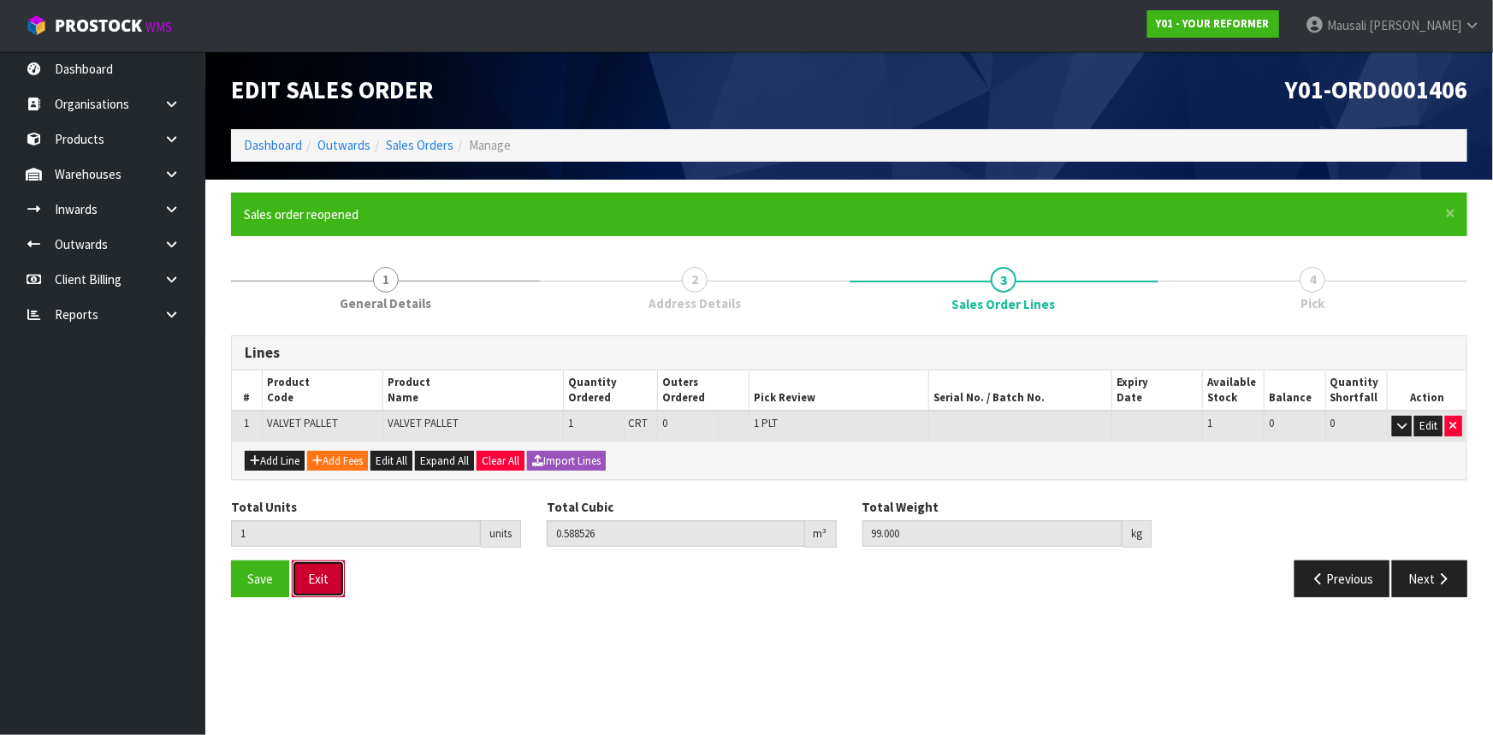
click at [316, 582] on button "Exit" at bounding box center [318, 578] width 53 height 37
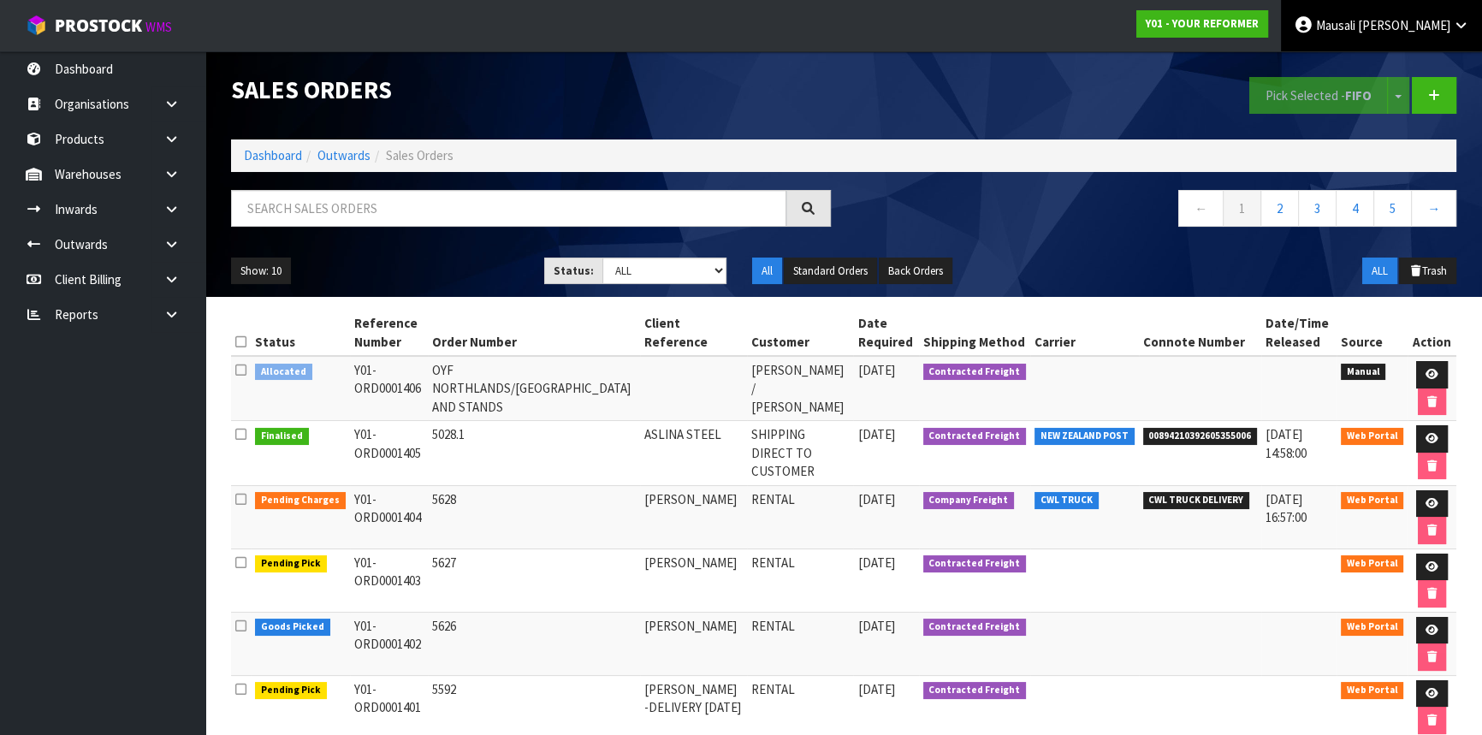
drag, startPoint x: 1414, startPoint y: 20, endPoint x: 1462, endPoint y: 38, distance: 51.2
click at [1355, 20] on span "Mausali" at bounding box center [1335, 25] width 39 height 16
click at [1419, 62] on link "Logout" at bounding box center [1413, 67] width 135 height 23
